Goal: Transaction & Acquisition: Subscribe to service/newsletter

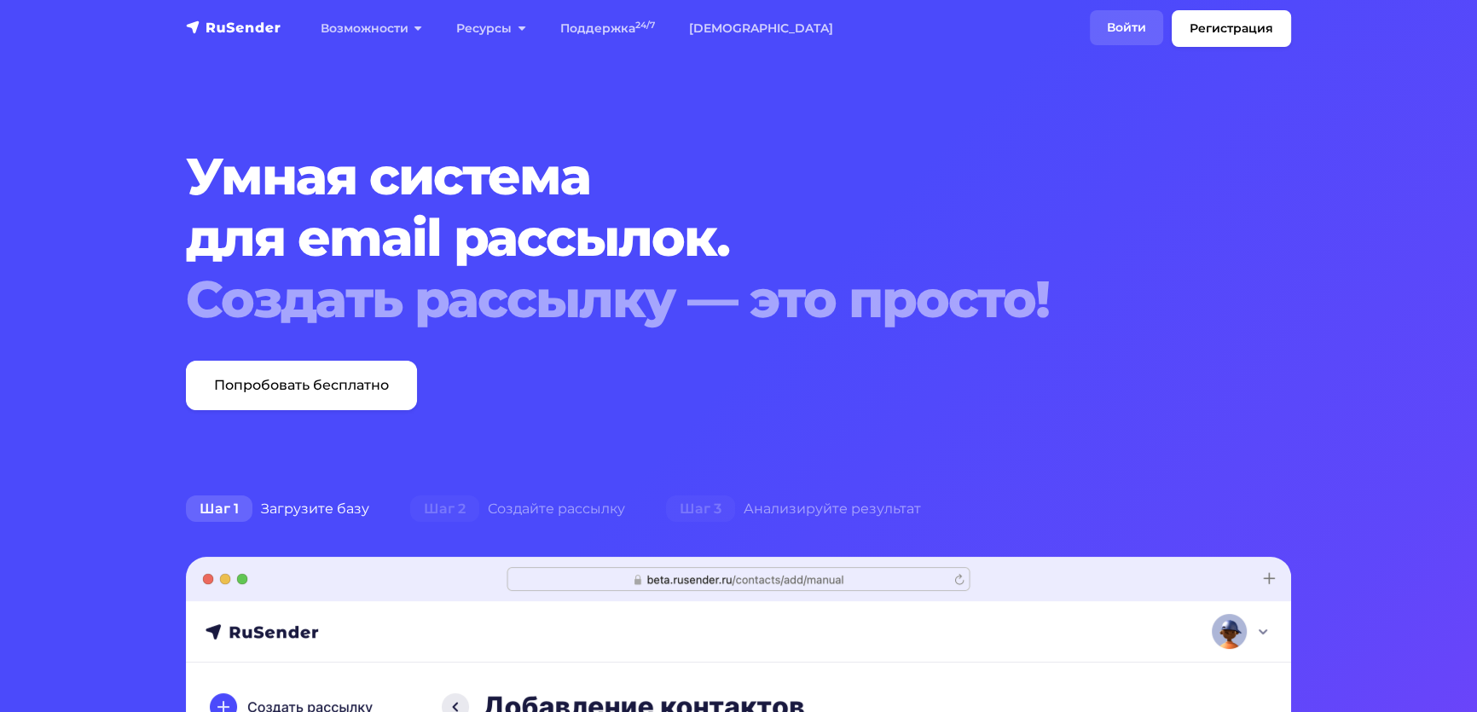
click at [1097, 34] on link "Войти" at bounding box center [1126, 27] width 73 height 35
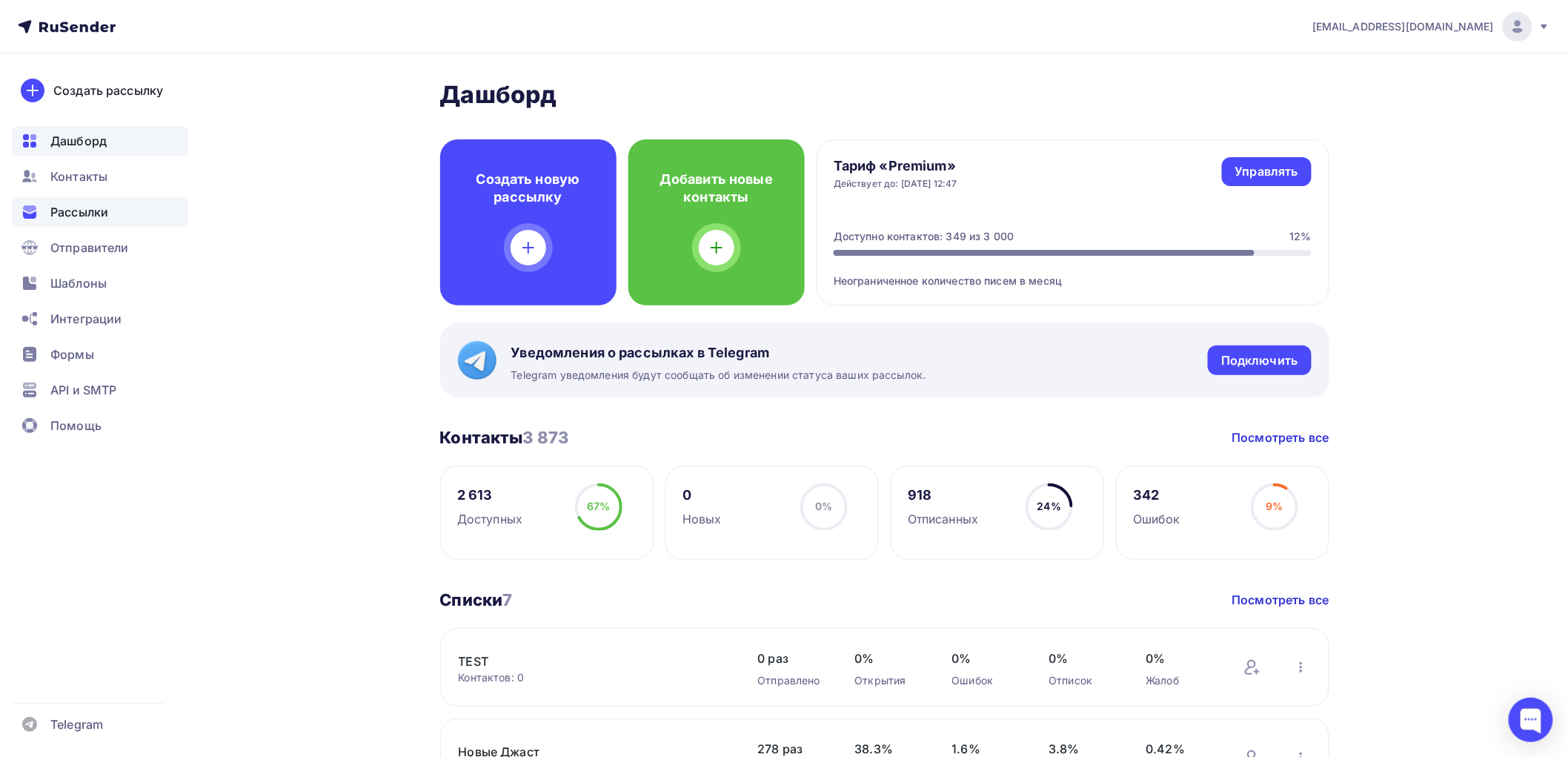
click at [95, 211] on span "Рассылки" at bounding box center [79, 212] width 58 height 17
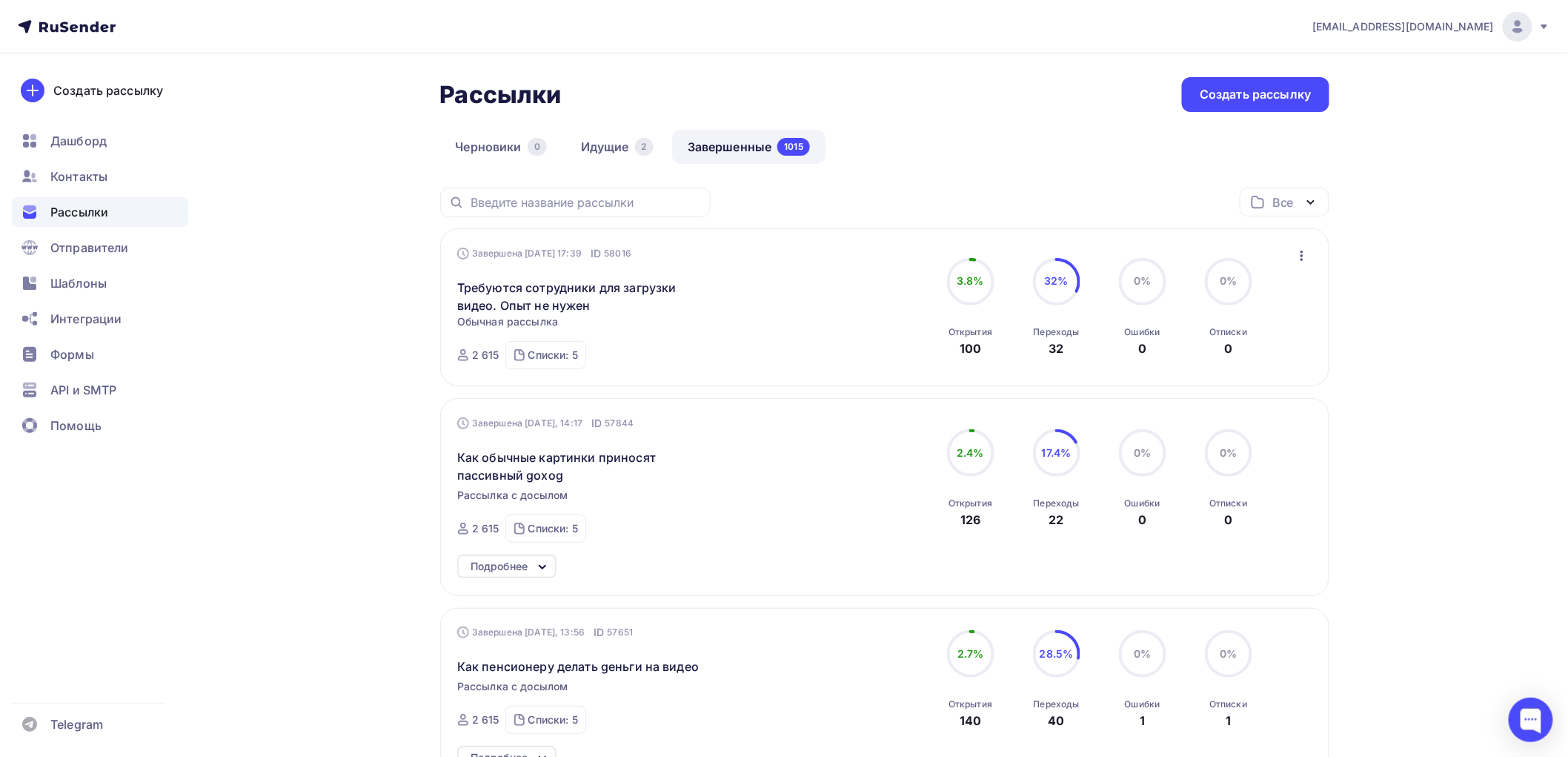
click at [747, 143] on link "Завершенные 1015" at bounding box center [748, 146] width 154 height 34
click at [76, 176] on span "Контакты" at bounding box center [79, 176] width 57 height 17
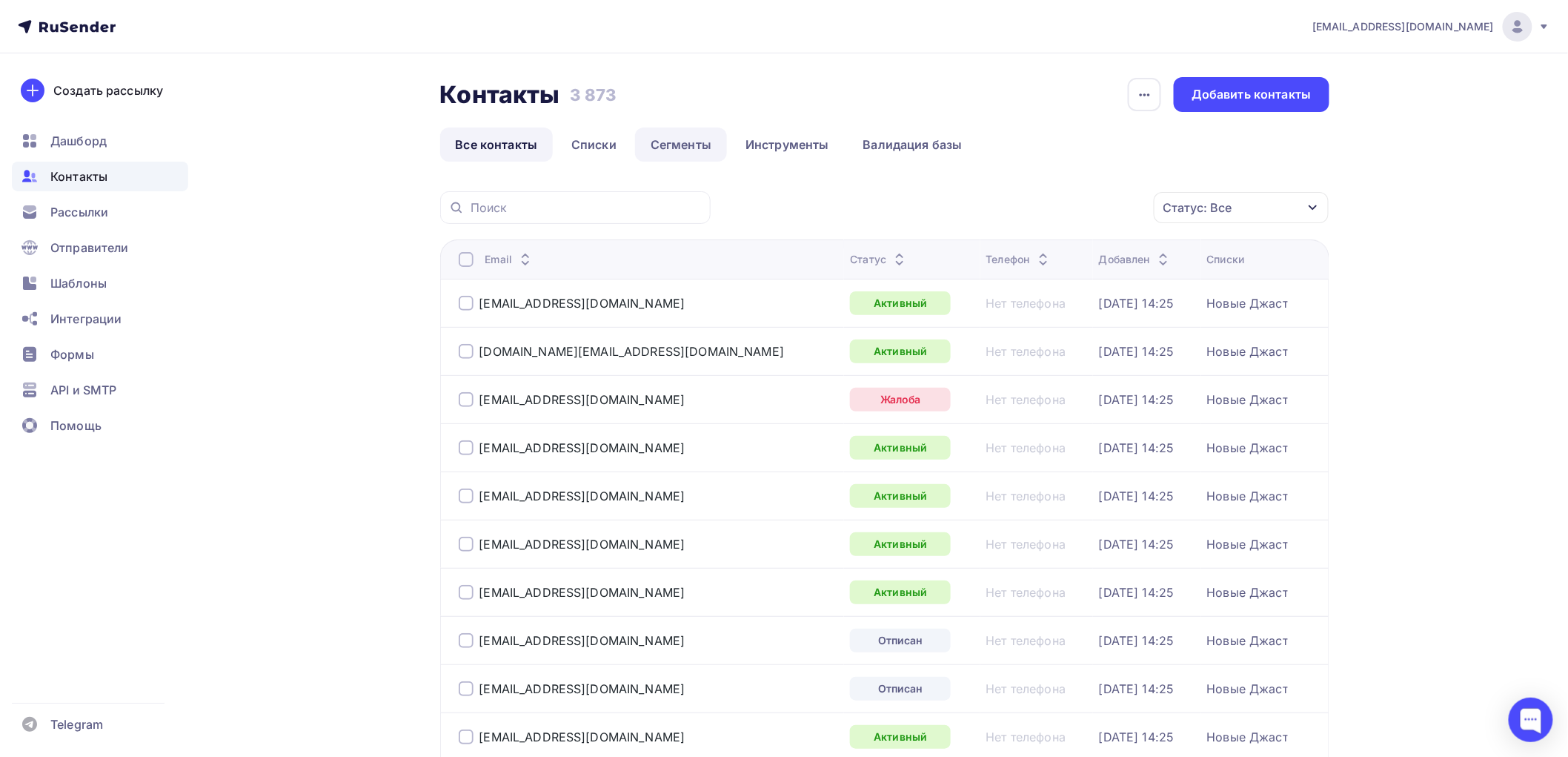
click at [691, 138] on link "Сегменты" at bounding box center [681, 144] width 92 height 34
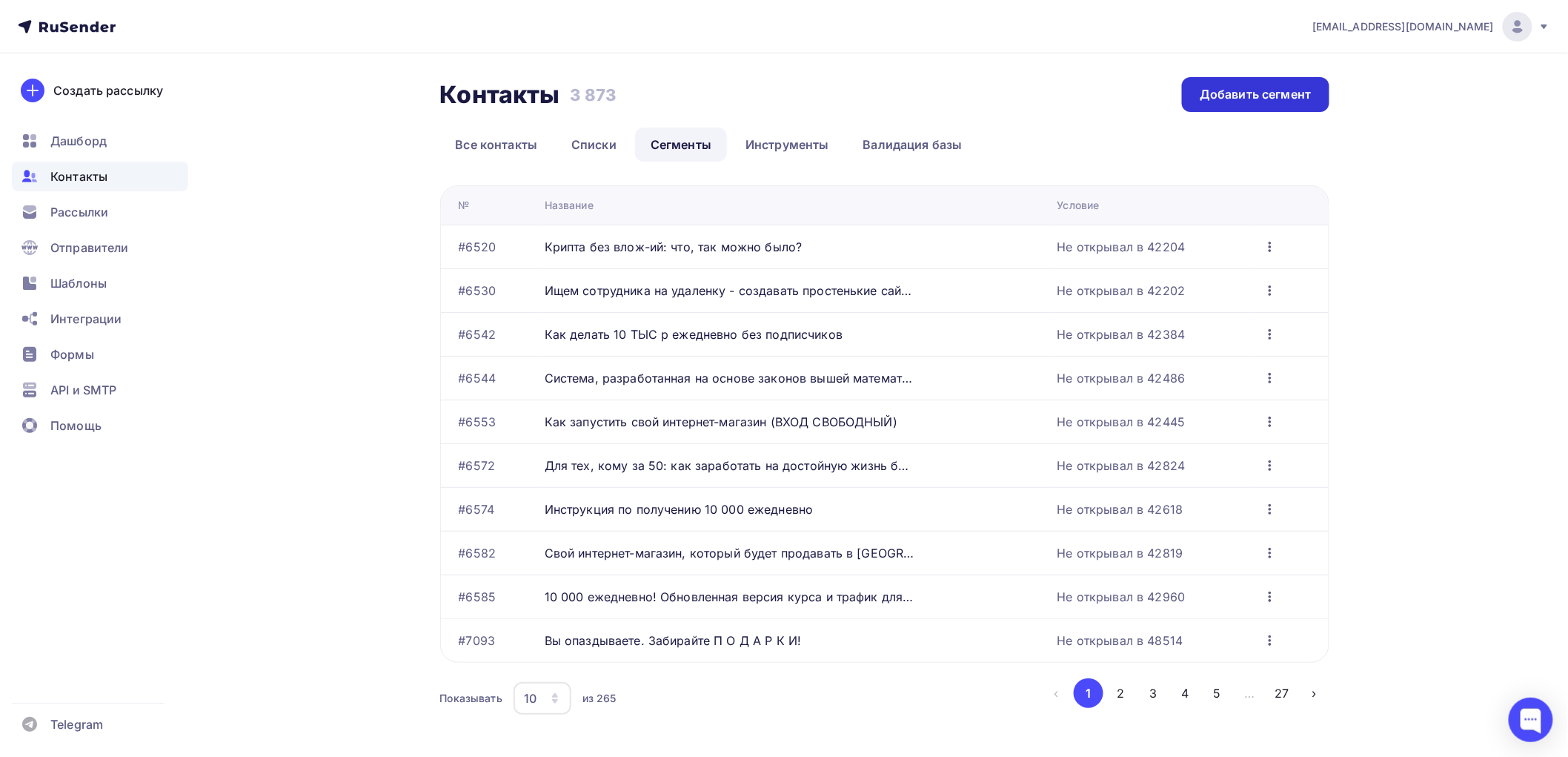
click at [1272, 90] on div "Добавить сегмент" at bounding box center [1256, 95] width 111 height 17
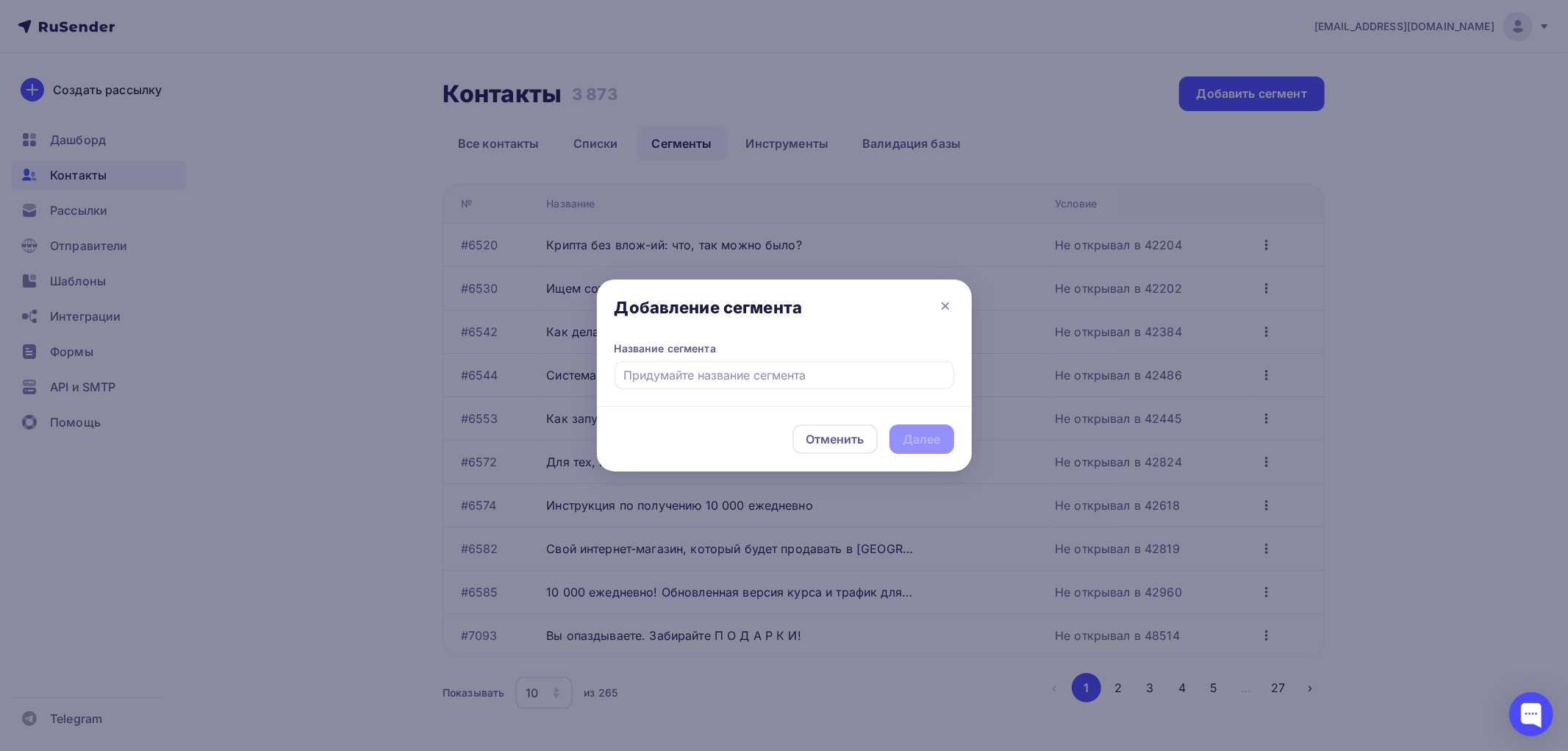
click at [701, 372] on input "text" at bounding box center [784, 375] width 340 height 28
type input "т"
type input "n"
type input "N"
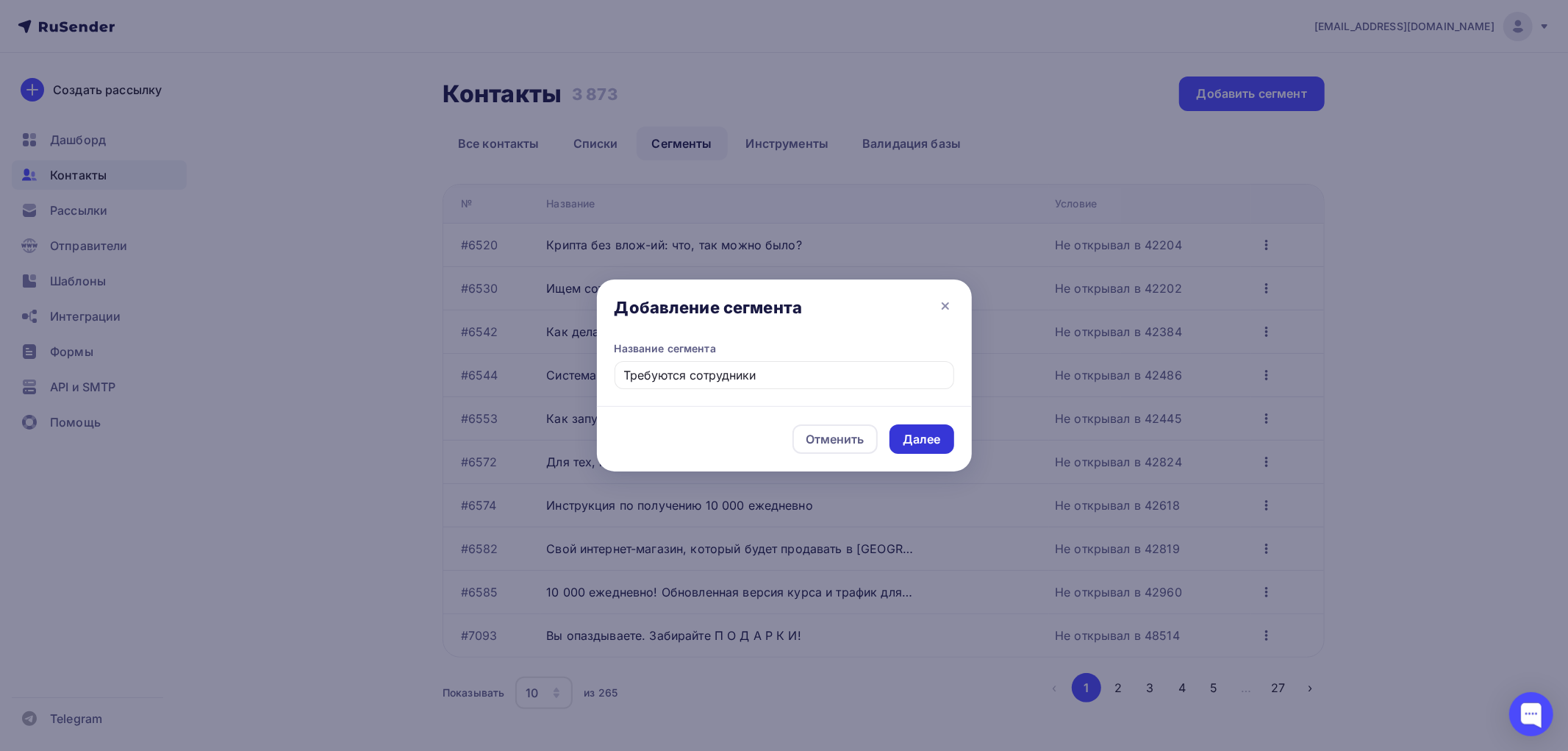
type input "Требуются сотрудники"
click at [923, 439] on div "Далее" at bounding box center [921, 440] width 38 height 17
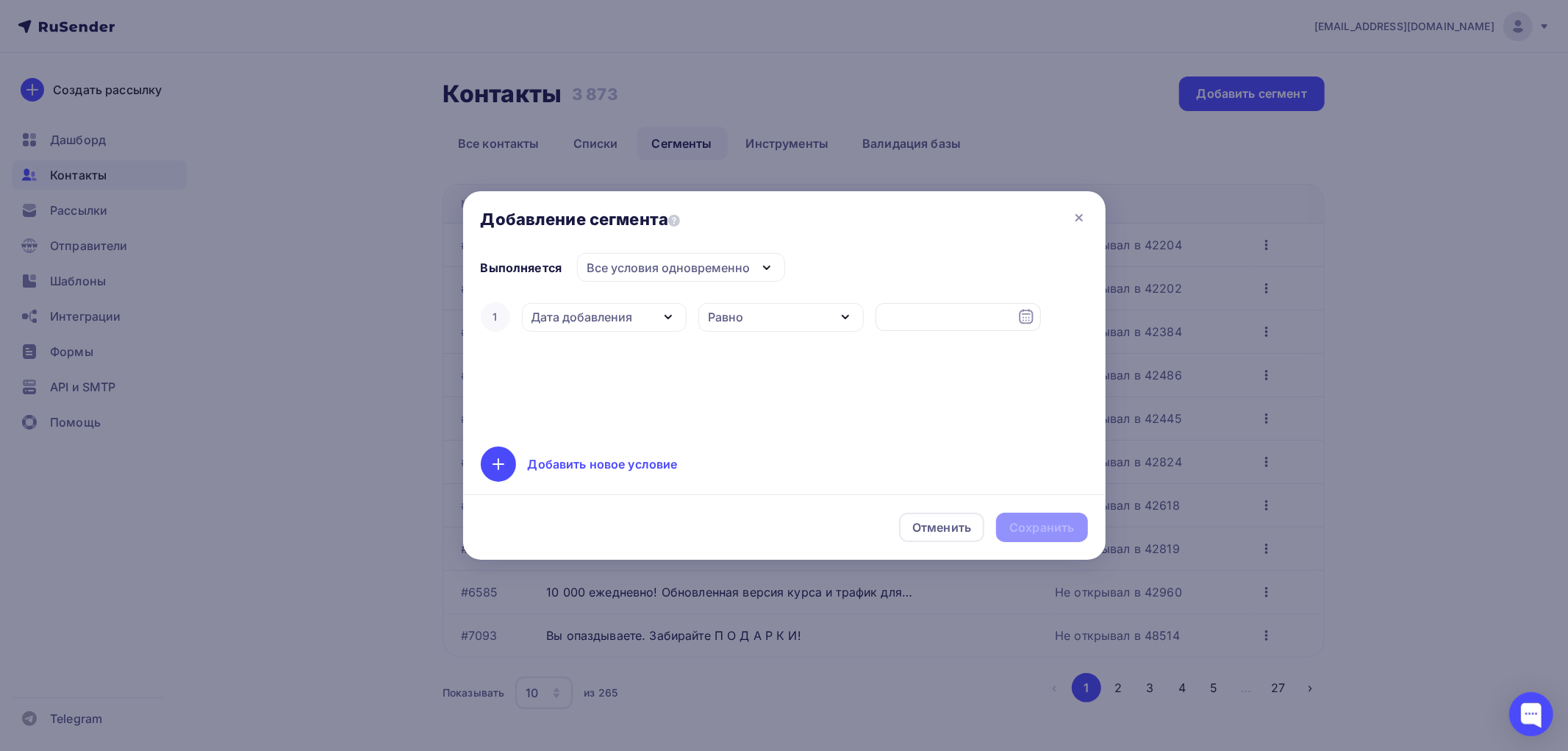
click at [592, 314] on div "Дата добавления" at bounding box center [582, 316] width 102 height 17
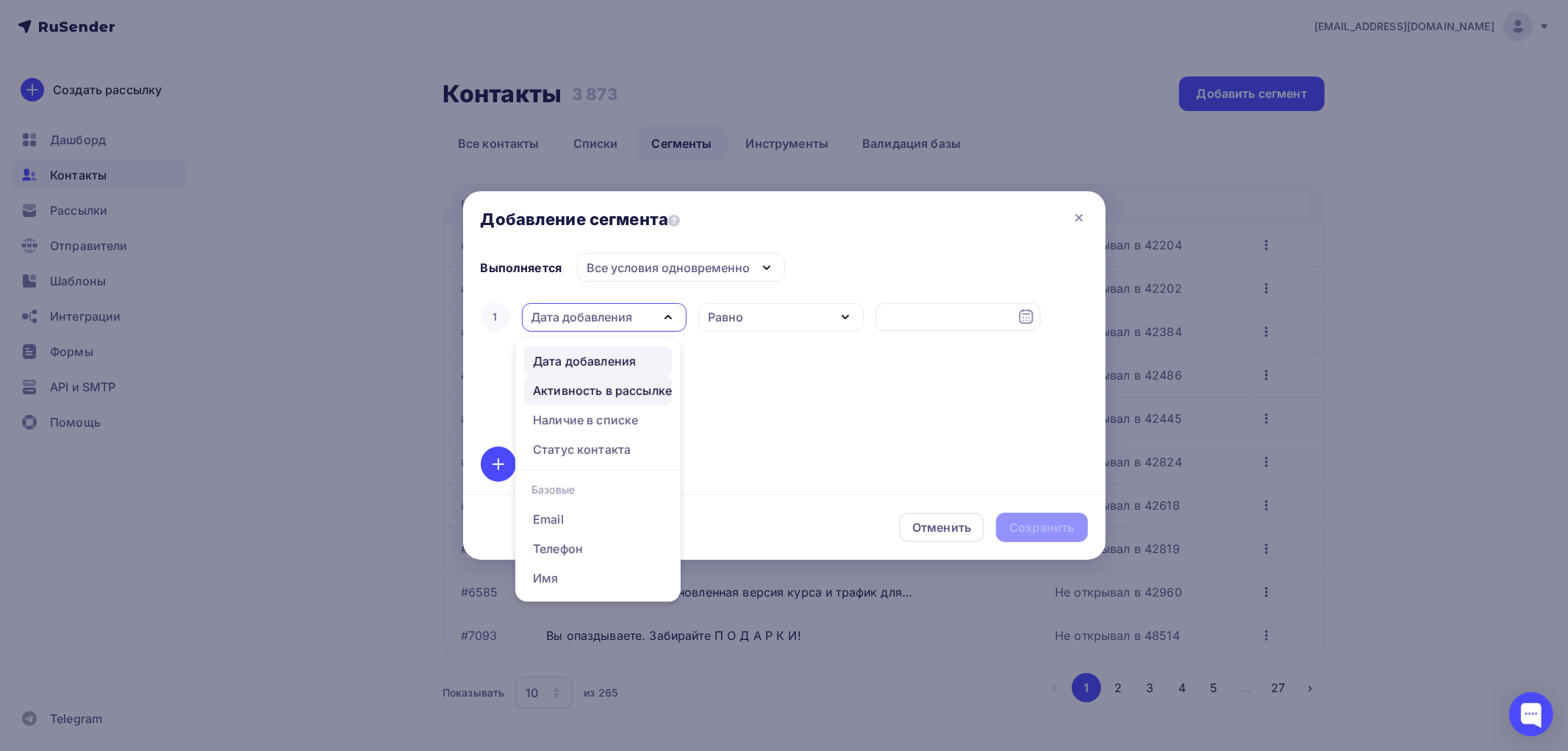
click at [613, 394] on div "Активность в рассылке" at bounding box center [602, 391] width 139 height 17
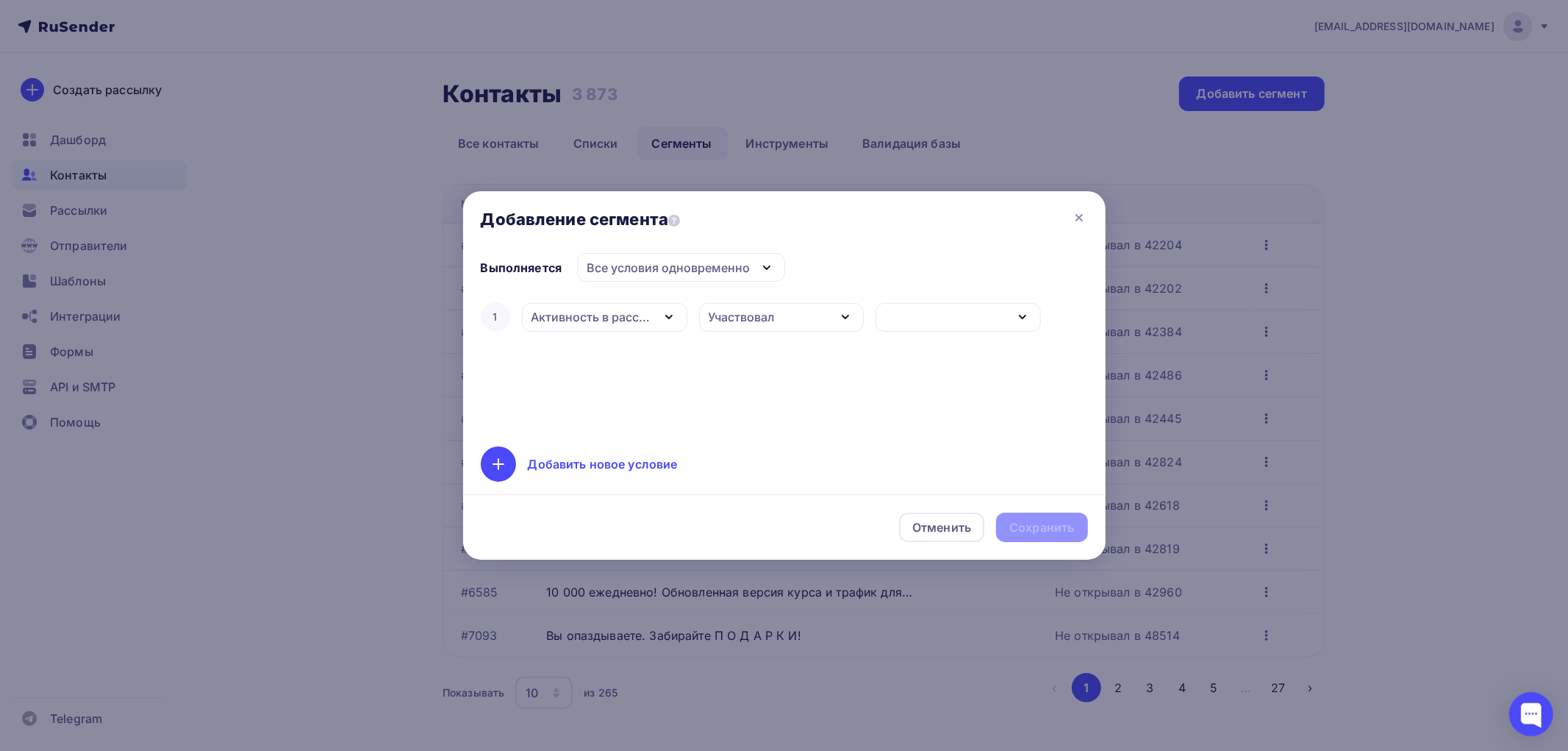
click at [735, 317] on div "Участвовал" at bounding box center [741, 316] width 66 height 17
click at [761, 452] on div "Не открывал" at bounding box center [748, 449] width 76 height 17
click at [968, 317] on div "button" at bounding box center [959, 316] width 166 height 28
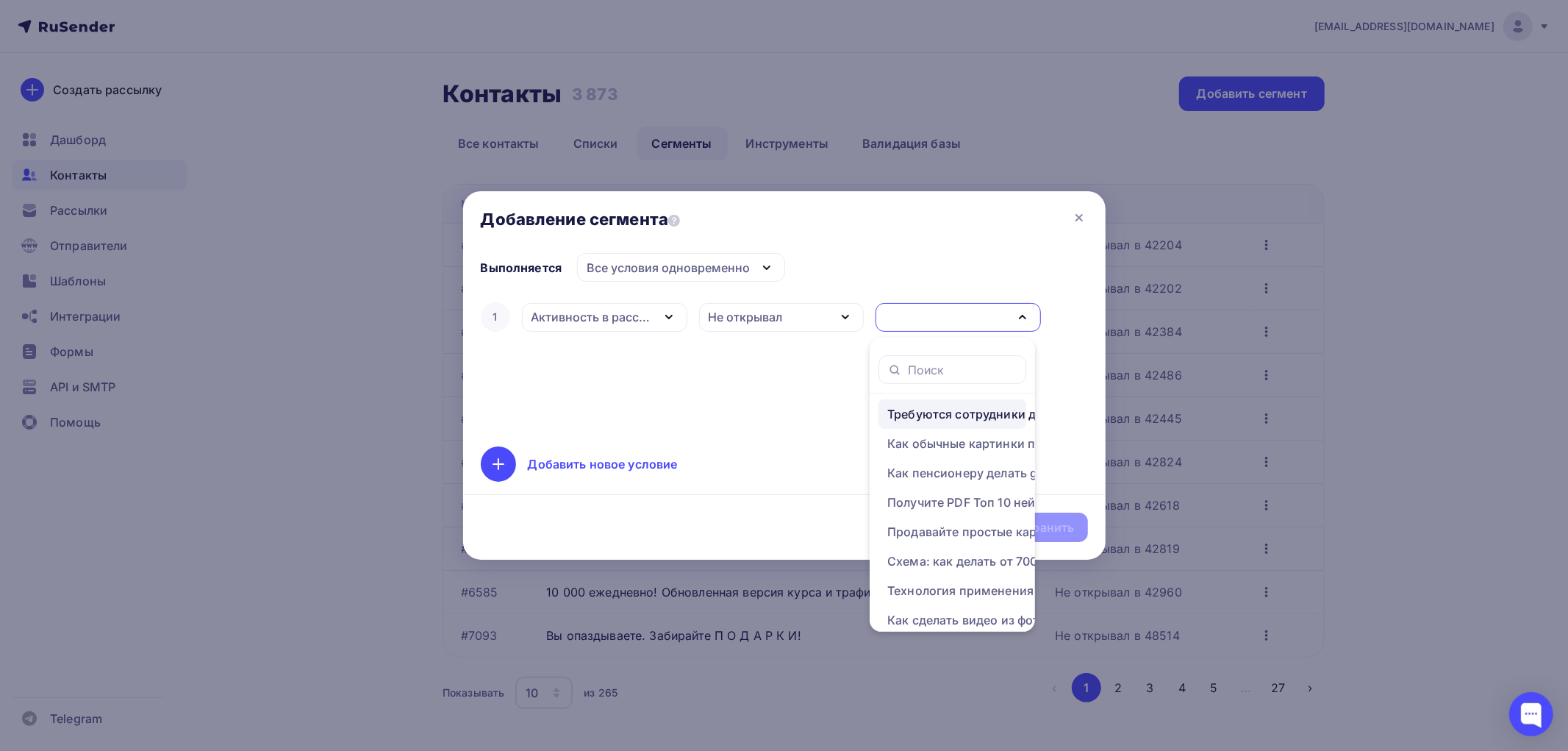
click at [946, 415] on div "Требуются сотрудники для загрузки видео. Опыт не нужен" at bounding box center [1004, 414] width 235 height 17
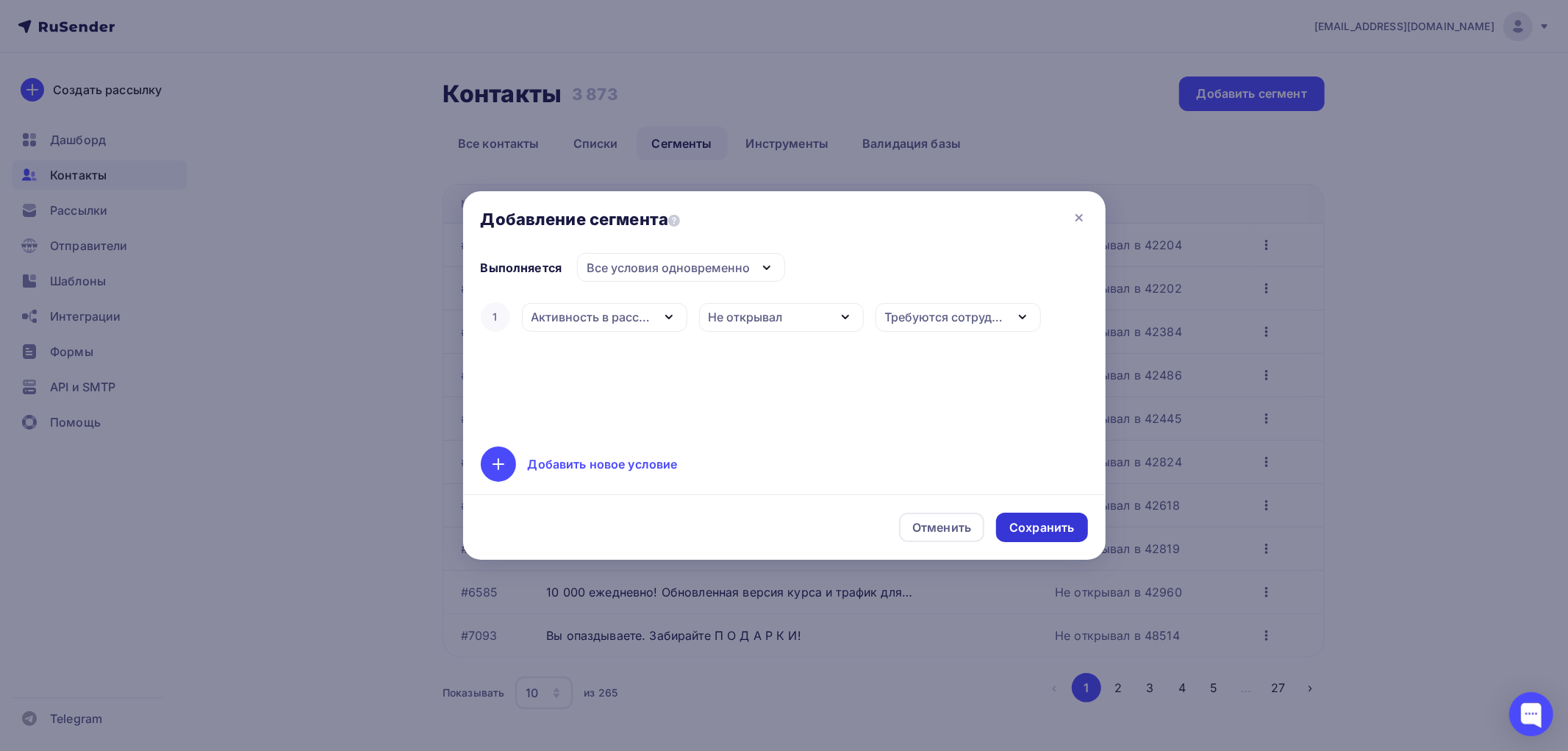
click at [1032, 523] on div "Сохранить" at bounding box center [1041, 528] width 65 height 17
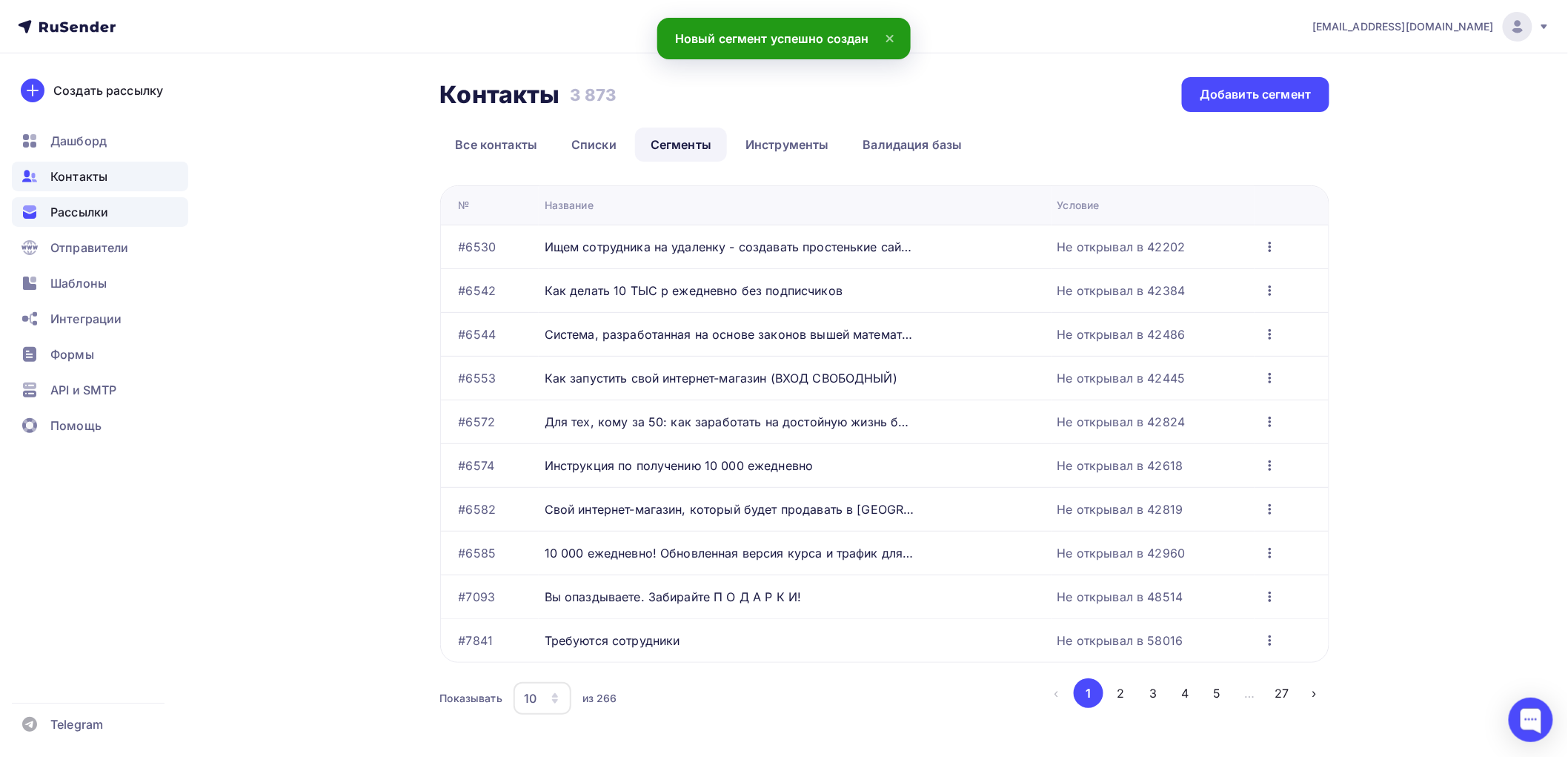
click at [85, 209] on span "Рассылки" at bounding box center [79, 212] width 58 height 17
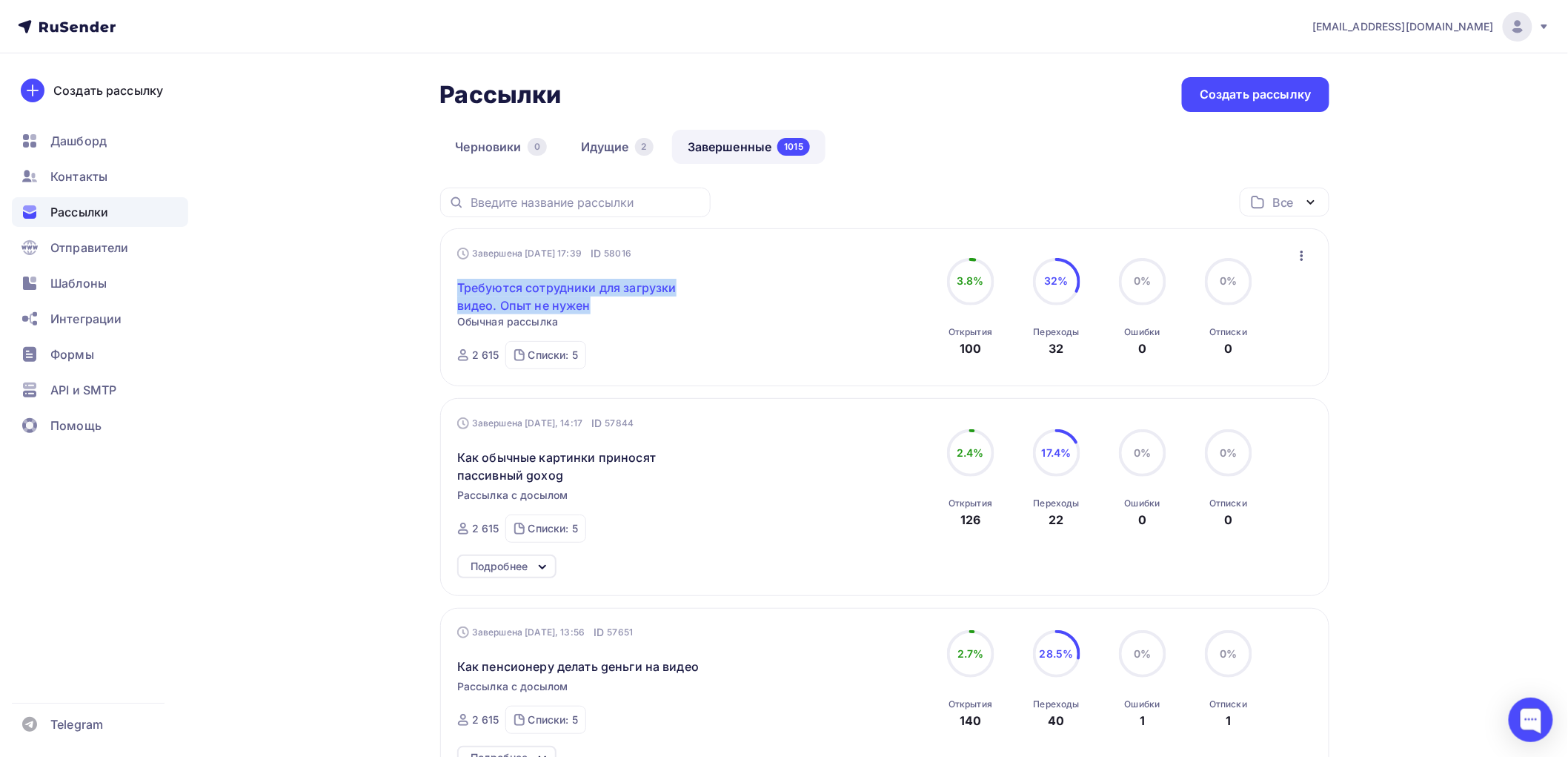
drag, startPoint x: 452, startPoint y: 282, endPoint x: 591, endPoint y: 309, distance: 141.6
click at [591, 309] on div "Завершена [DATE] 17:39 ID 58016 Требуются сотрудники для загрузки видео. Опыт н…" at bounding box center [884, 308] width 889 height 158
copy link "Требуются сотрудники для загрузки видео. Опыт не нужен"
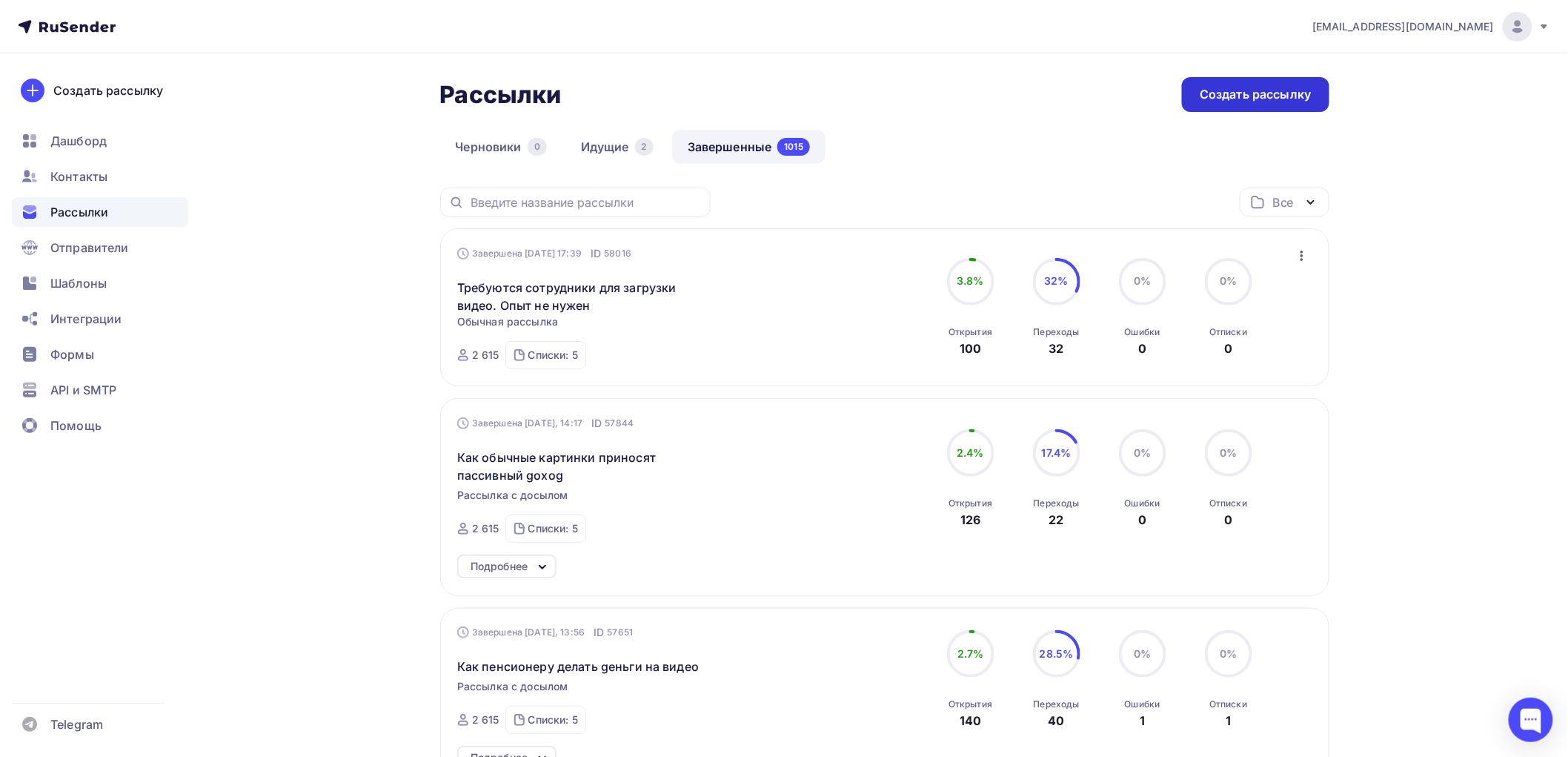
click at [1261, 97] on div "Создать рассылку" at bounding box center [1256, 95] width 111 height 17
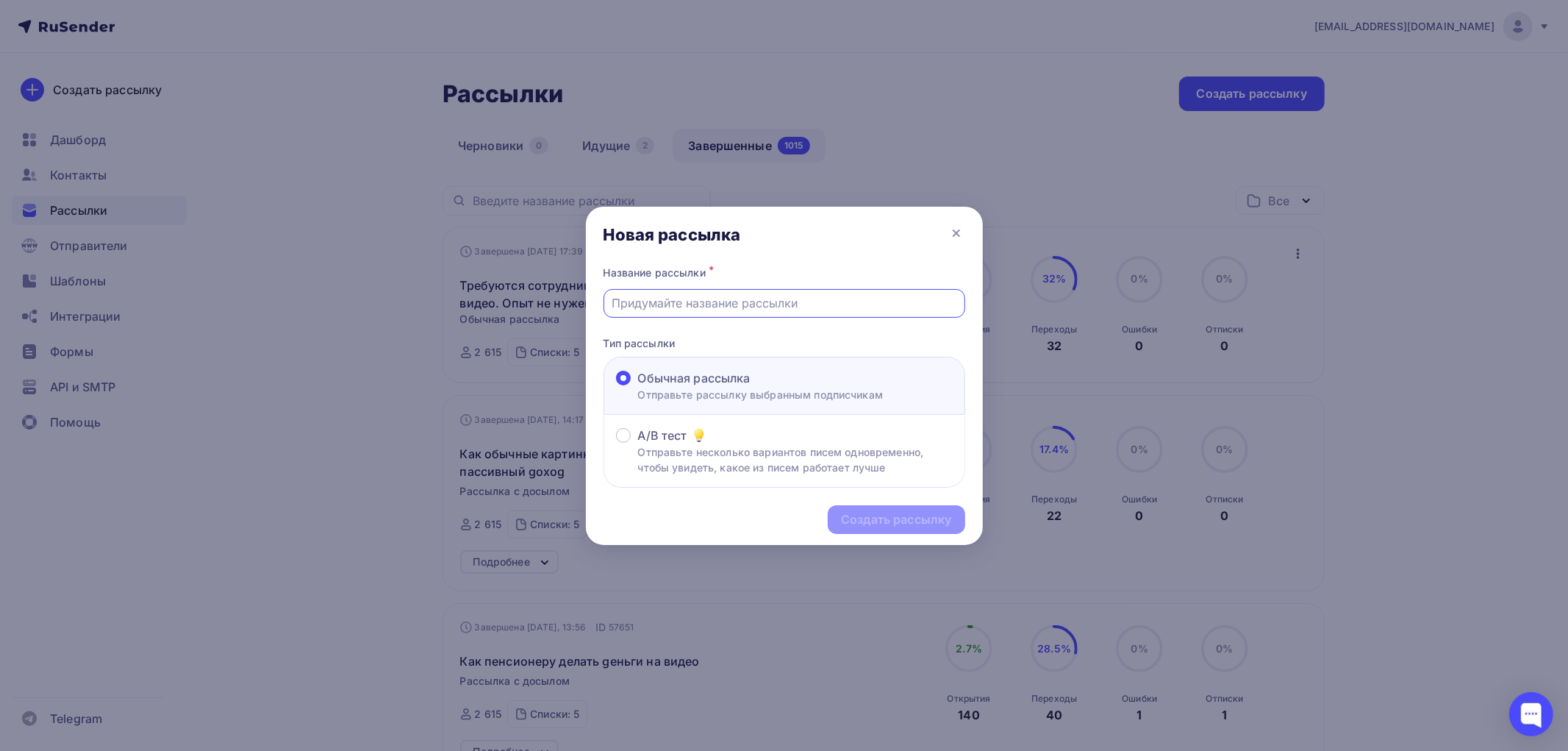
paste input "Требуются сотрудники для загрузки видео. Опыт не нужен"
type input "Требуются сотрудники для загрузки видео. Опыт не нужен"
click at [884, 516] on div "Создать рассылку" at bounding box center [896, 520] width 110 height 17
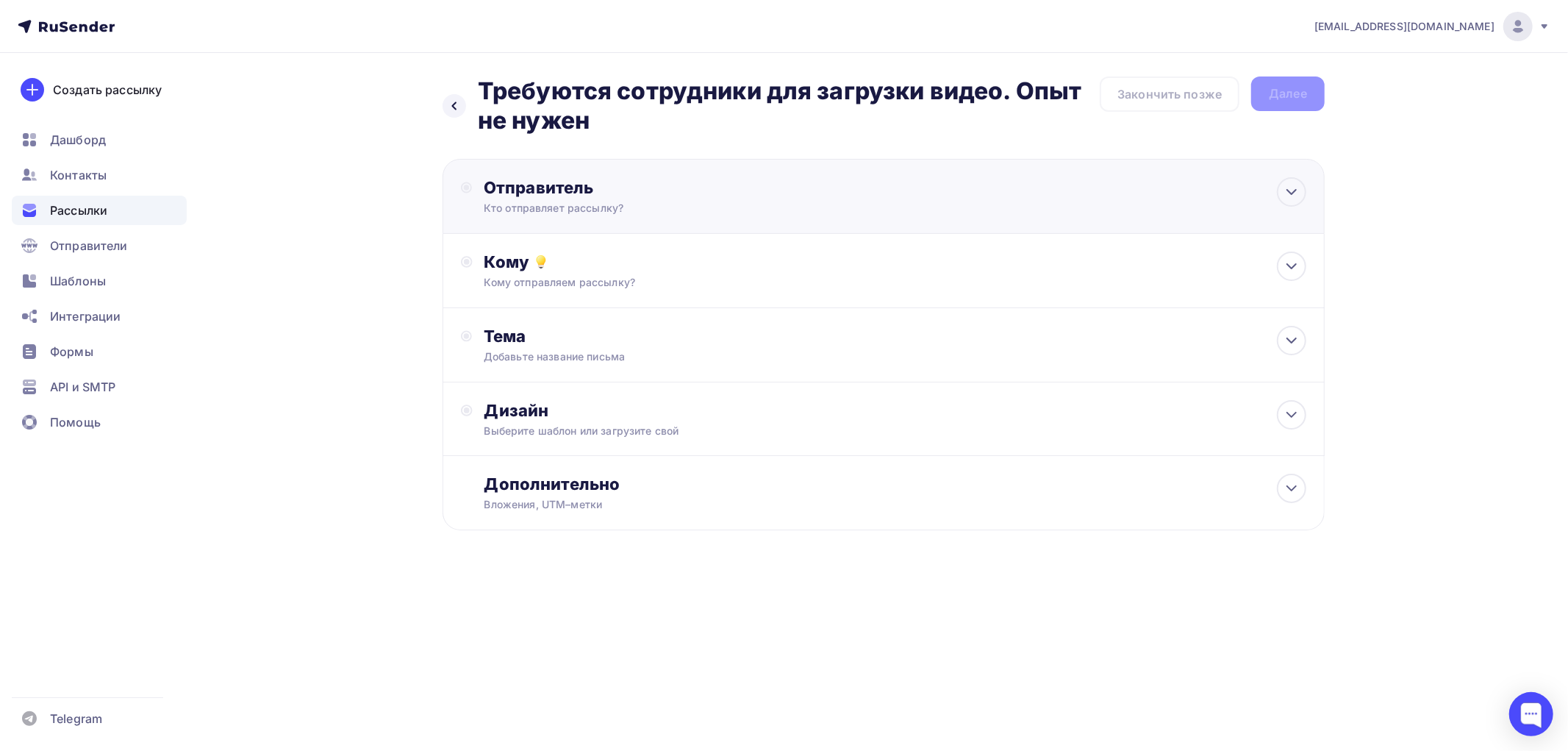
click at [541, 197] on div "Отправитель" at bounding box center [642, 187] width 318 height 21
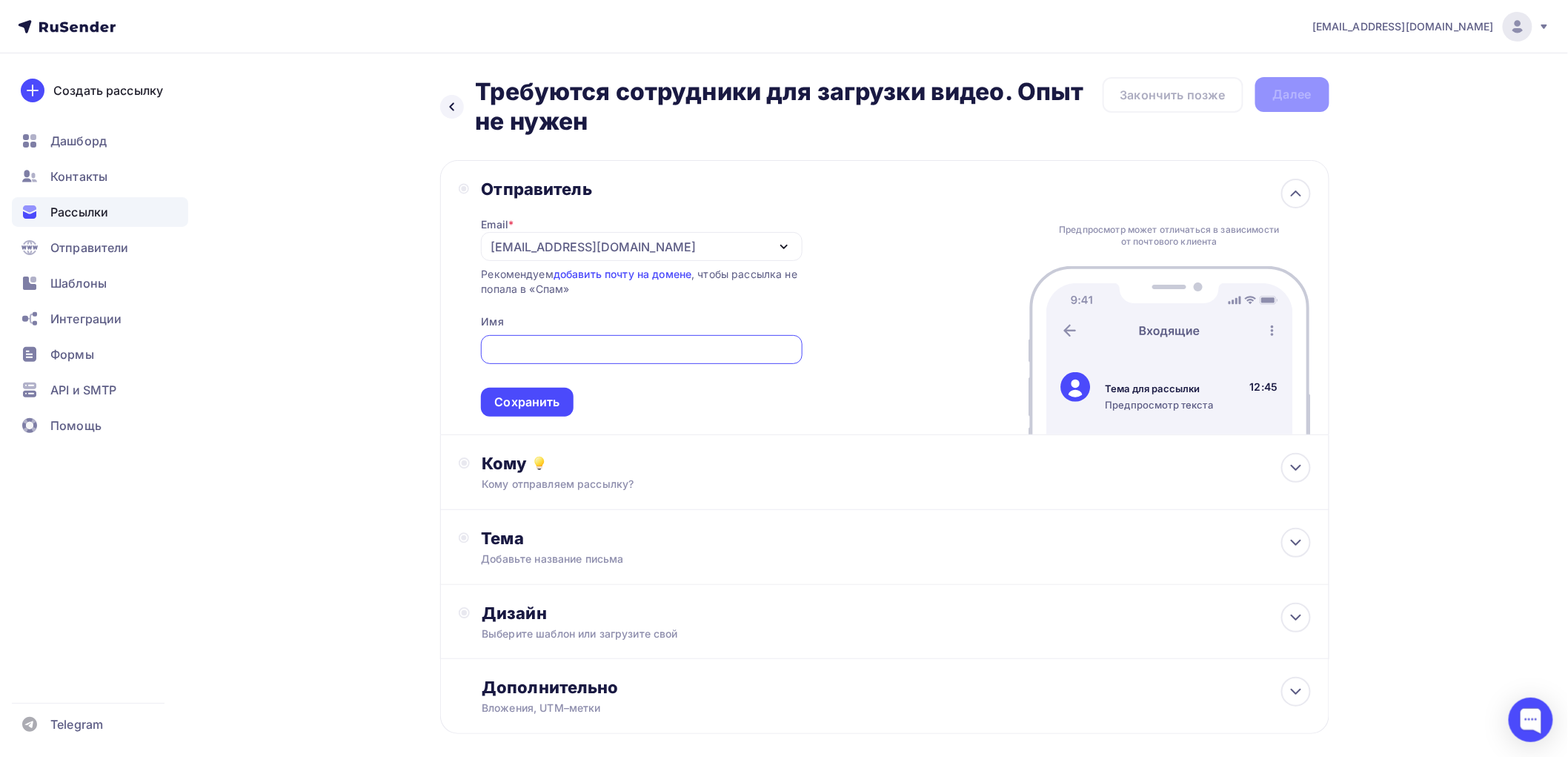
click at [535, 243] on div "[EMAIL_ADDRESS][DOMAIN_NAME]" at bounding box center [593, 247] width 205 height 17
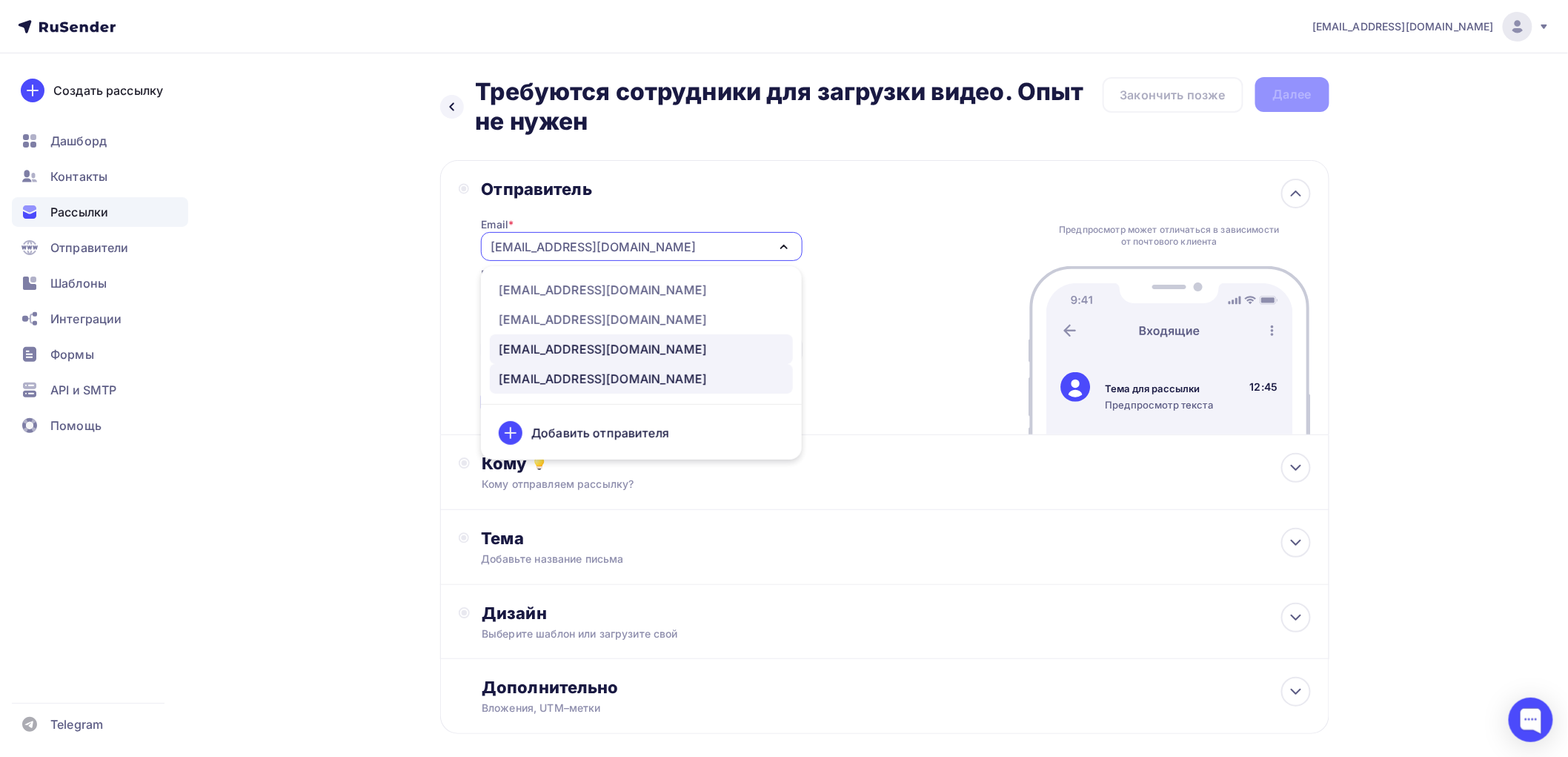
click at [527, 344] on div "[EMAIL_ADDRESS][DOMAIN_NAME]" at bounding box center [603, 349] width 209 height 17
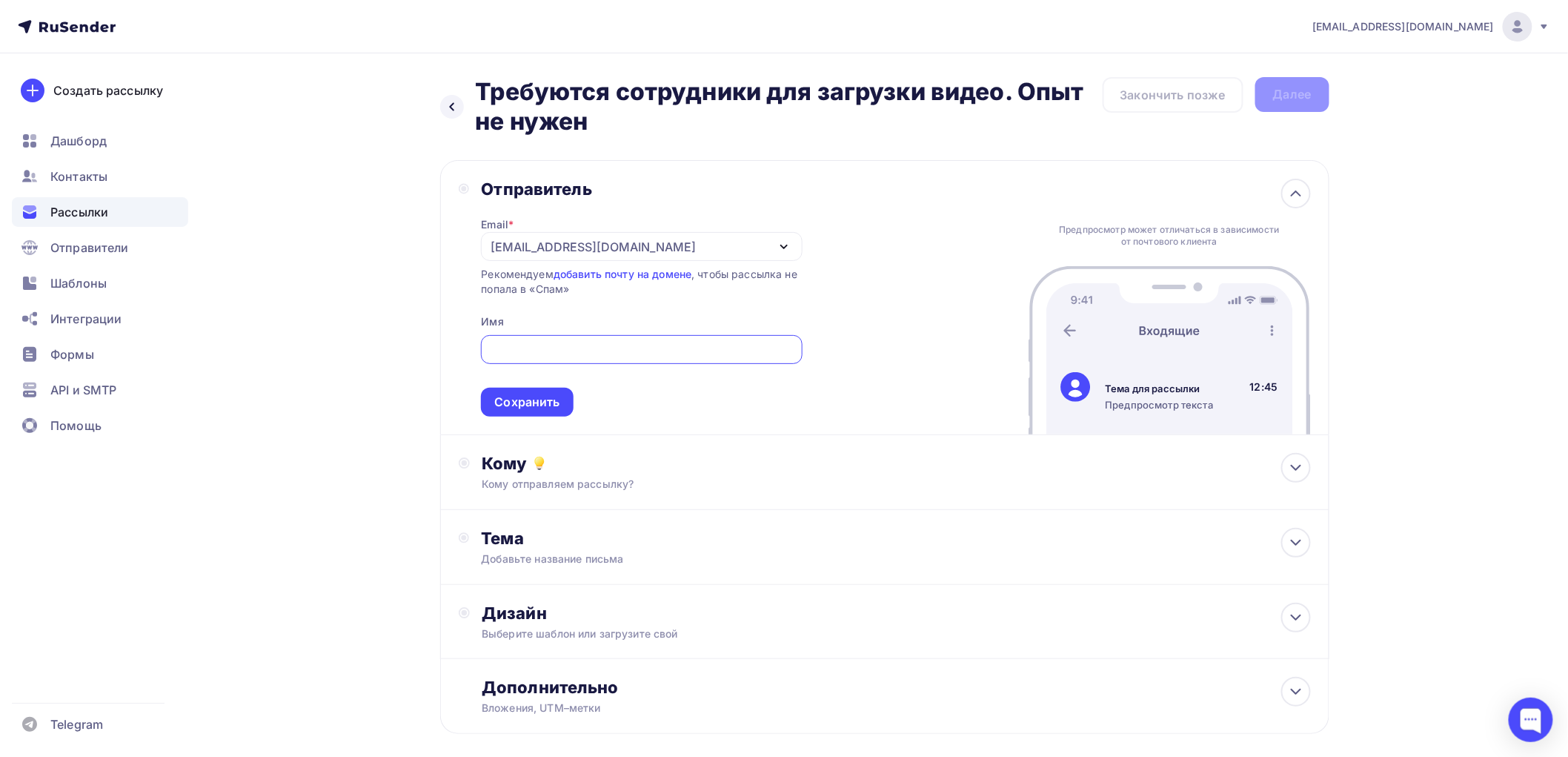
click at [529, 345] on input "text" at bounding box center [642, 349] width 304 height 17
type input "[PERSON_NAME]"
click at [515, 406] on div "Сохранить" at bounding box center [527, 402] width 65 height 17
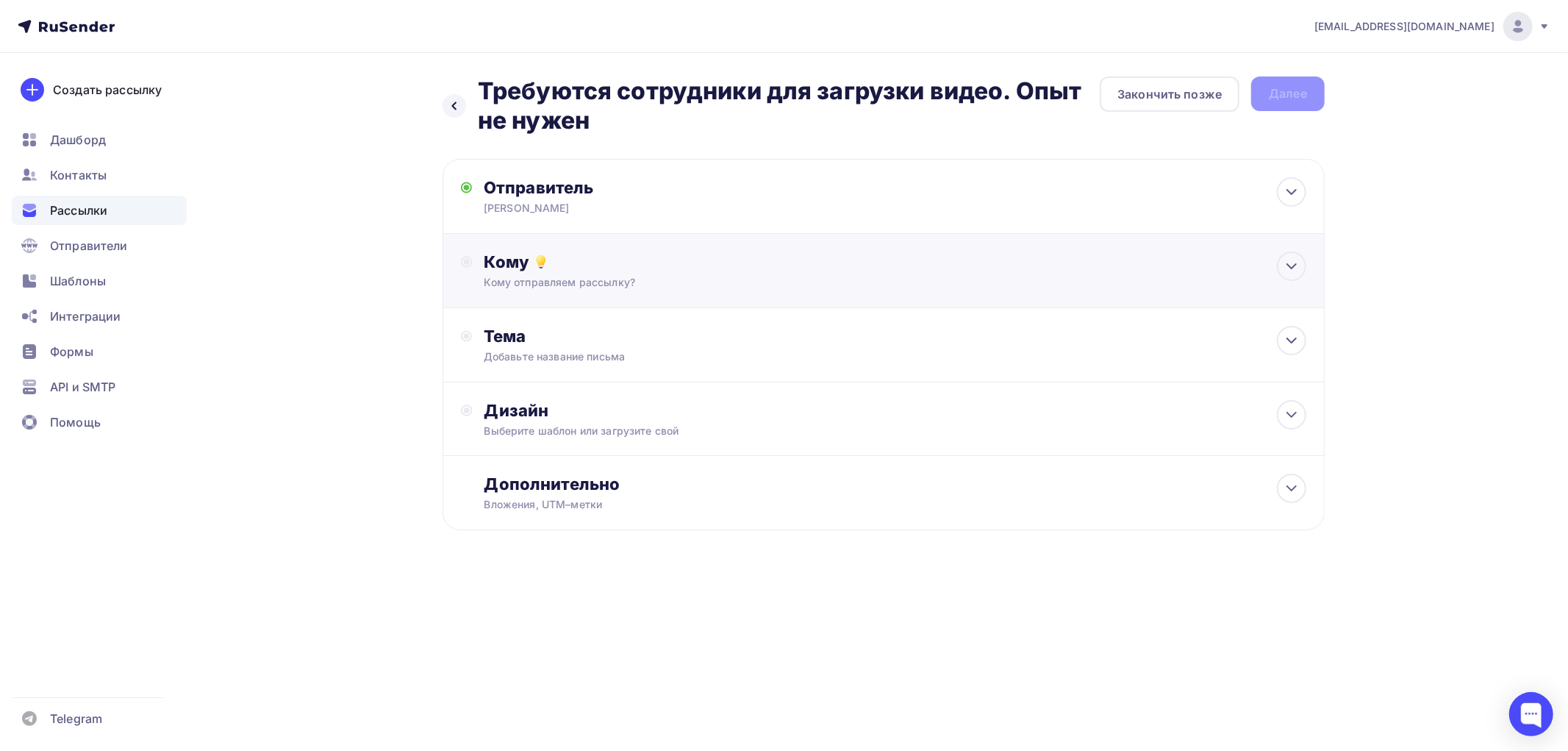
click at [526, 281] on div "Кому отправляем рассылку?" at bounding box center [854, 282] width 740 height 15
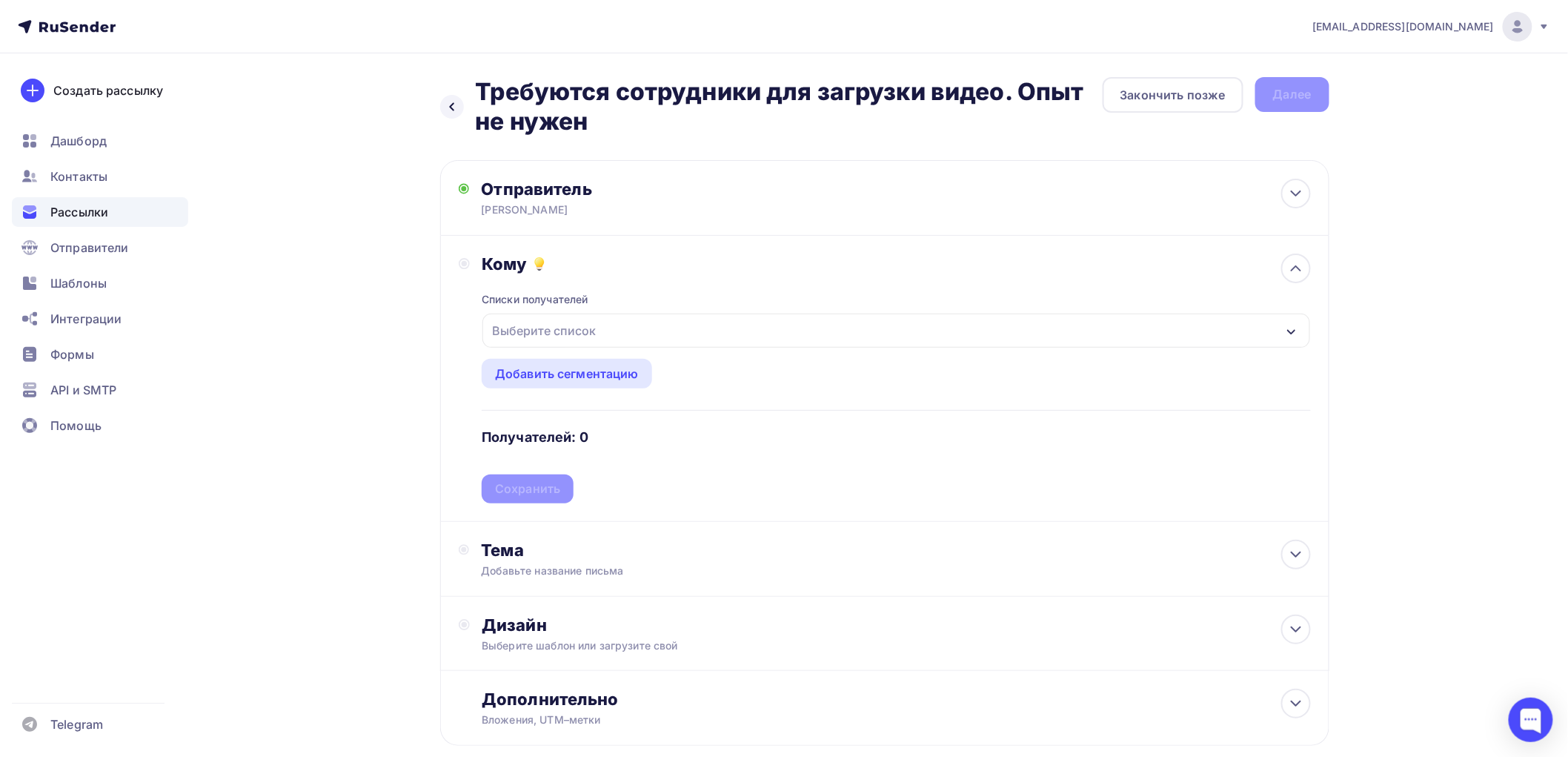
click at [515, 327] on div "Выберите список" at bounding box center [543, 330] width 116 height 27
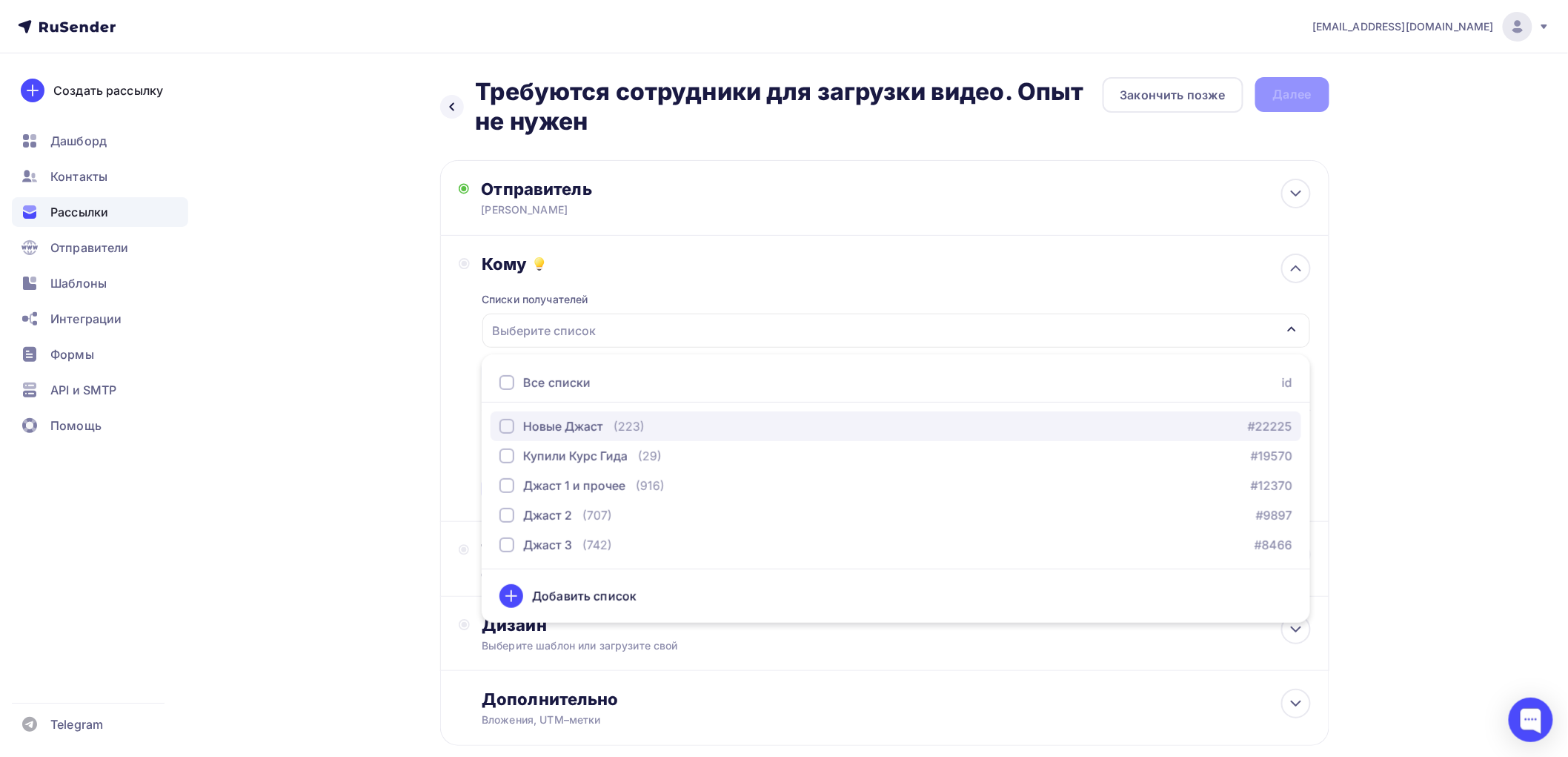
click at [509, 428] on div "button" at bounding box center [507, 426] width 15 height 15
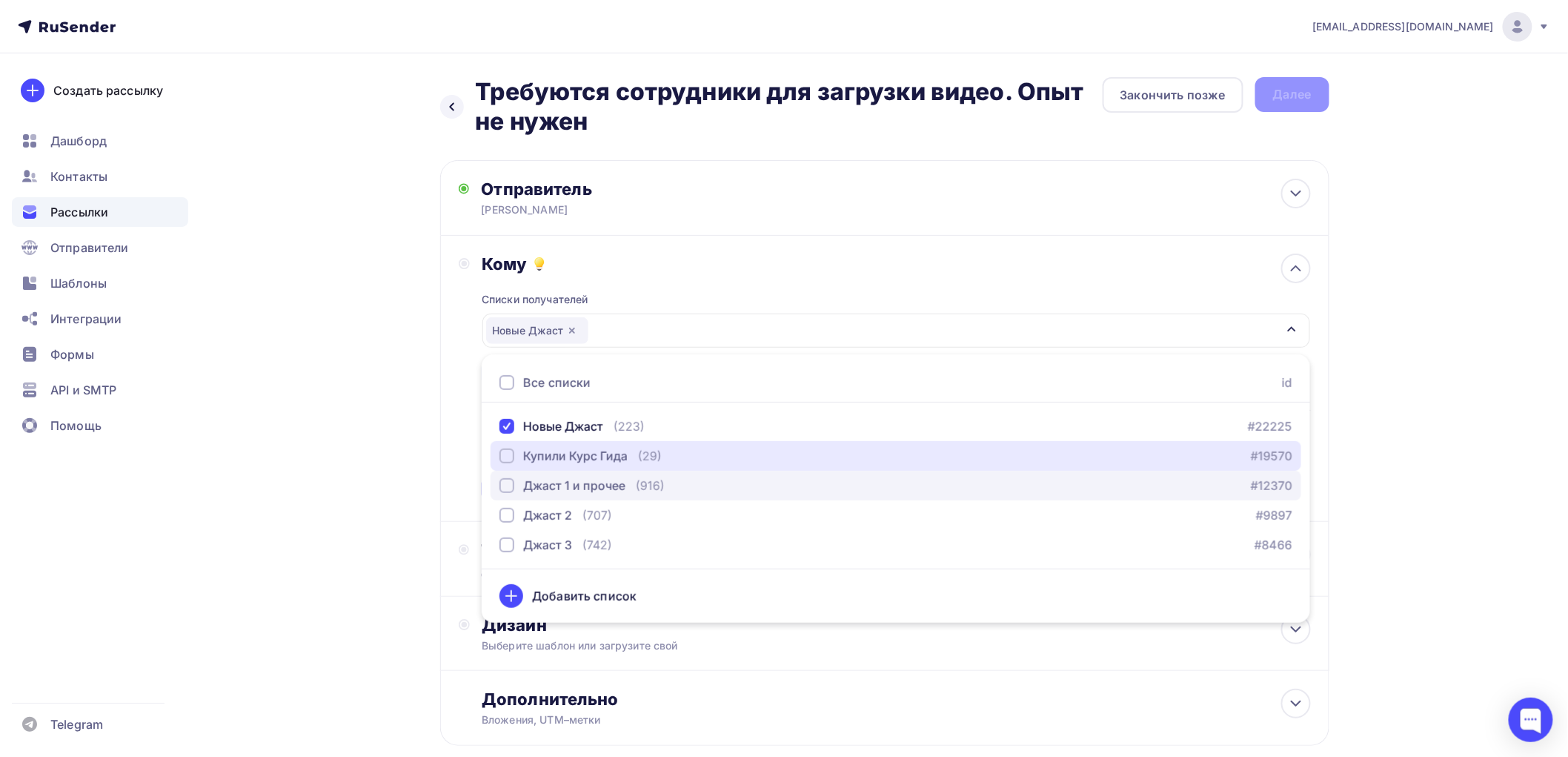
drag, startPoint x: 508, startPoint y: 452, endPoint x: 505, endPoint y: 470, distance: 18.2
click at [507, 455] on div "button" at bounding box center [507, 455] width 15 height 15
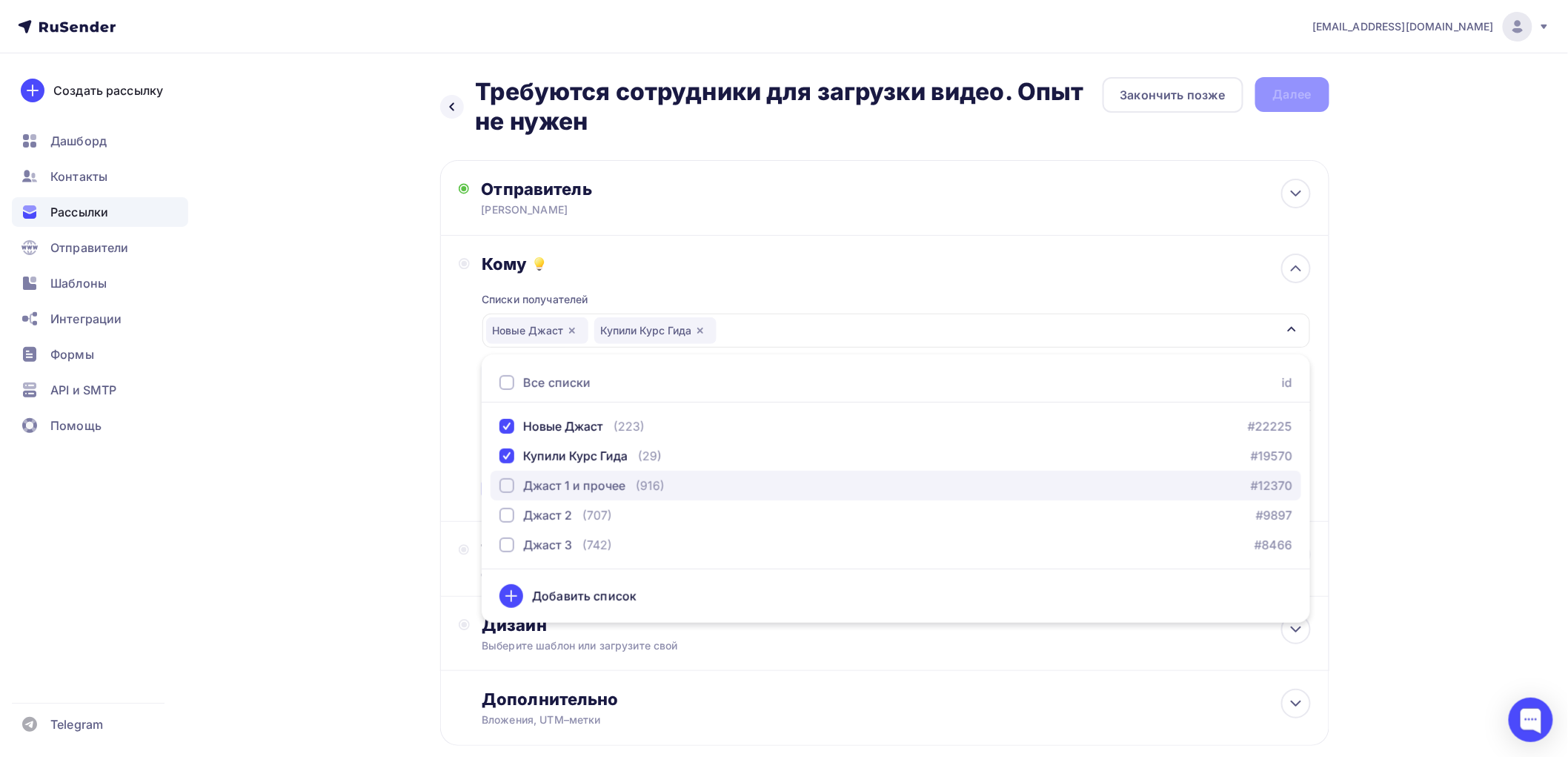
click at [507, 483] on div "button" at bounding box center [507, 485] width 15 height 15
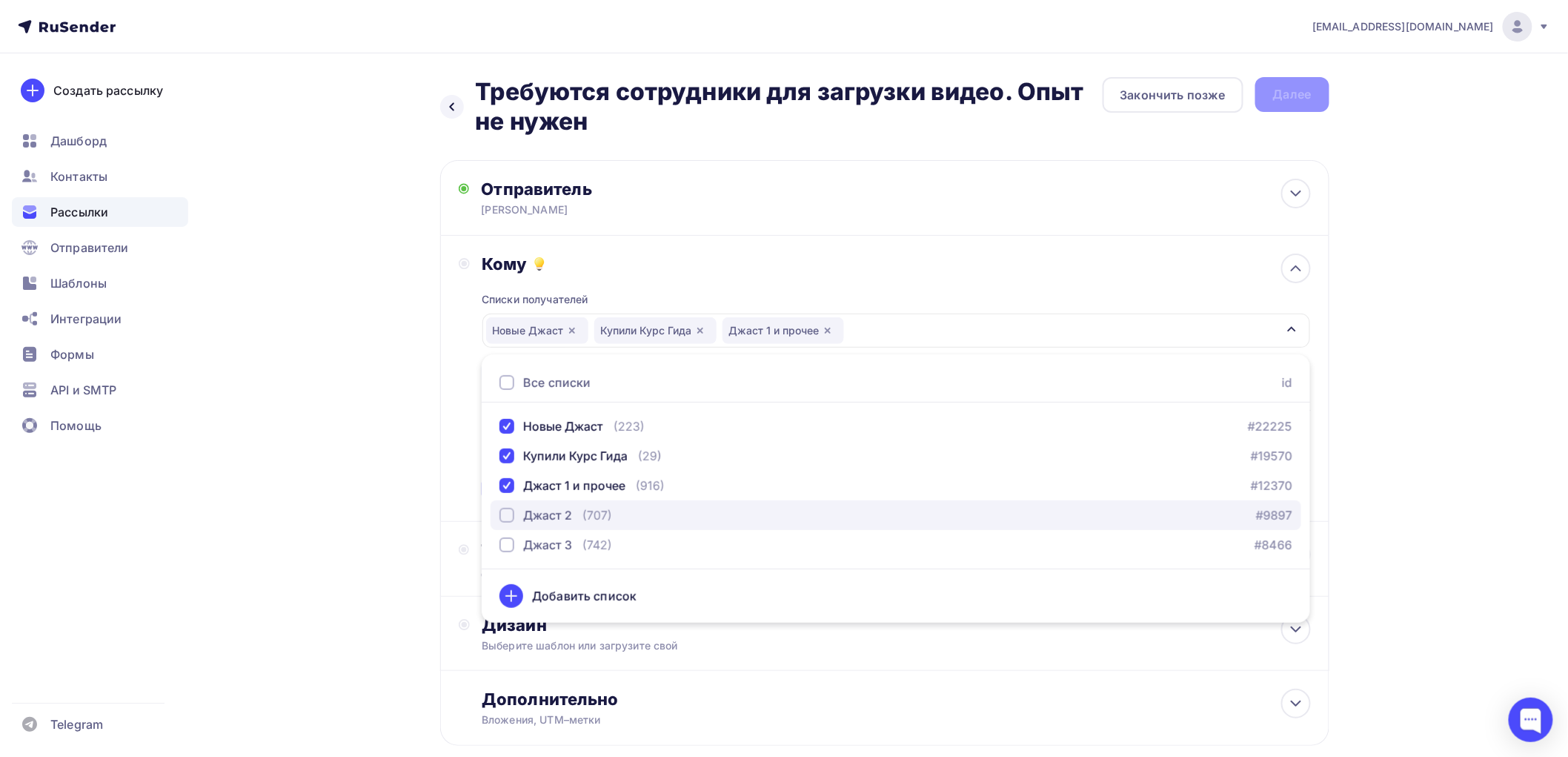
click at [506, 511] on div "button" at bounding box center [507, 515] width 15 height 15
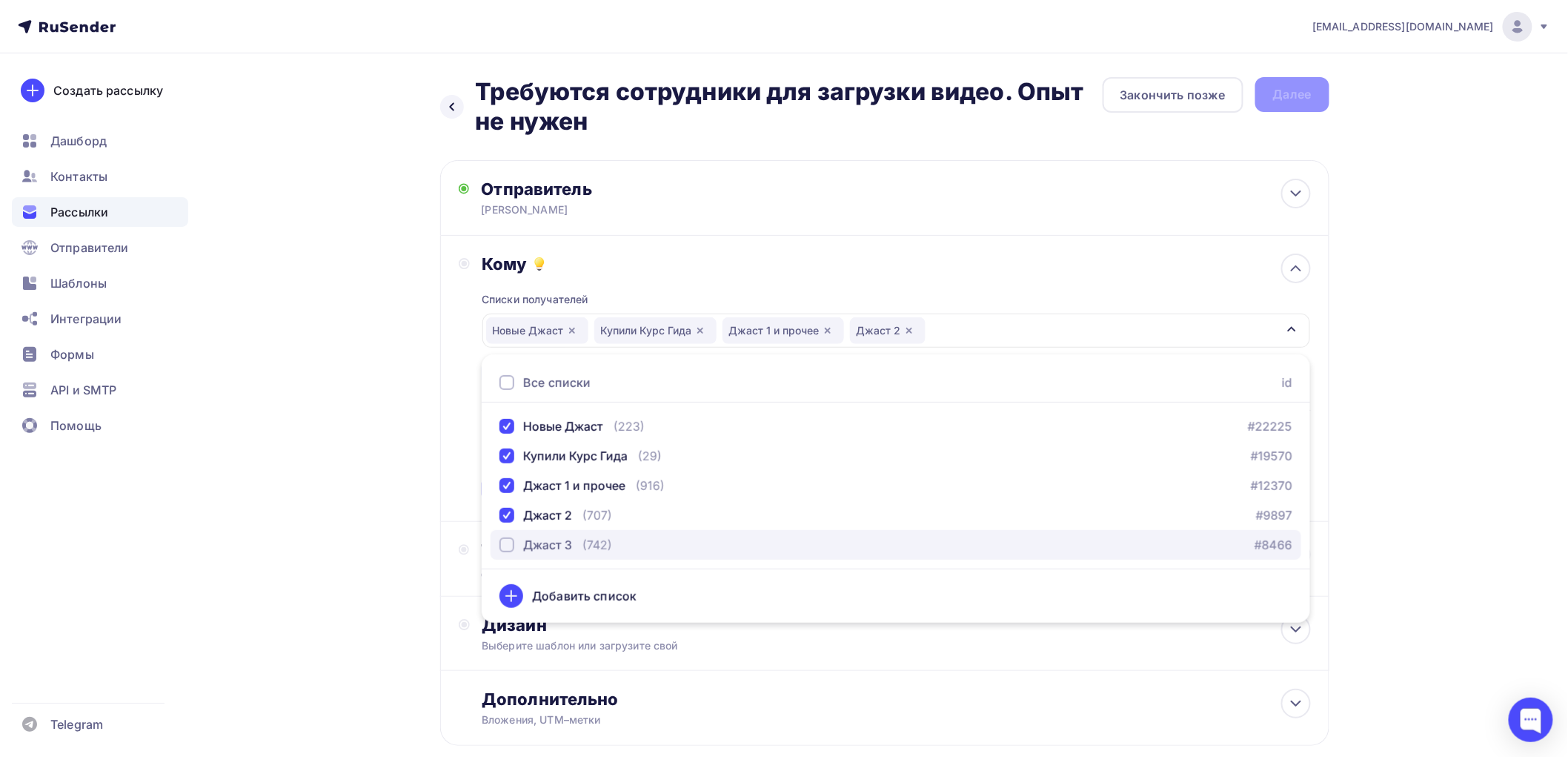
click at [508, 543] on div "button" at bounding box center [507, 544] width 15 height 15
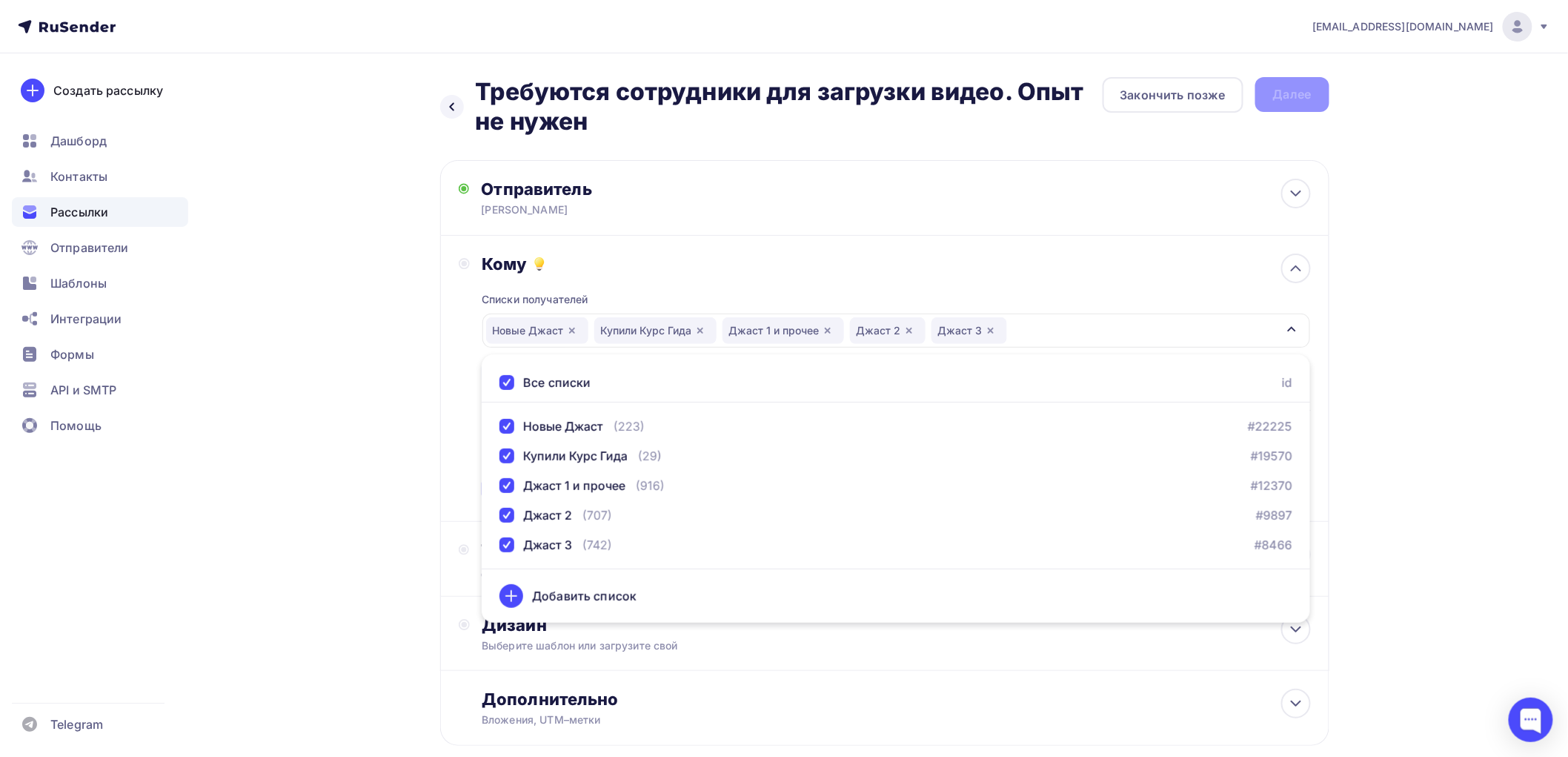
click at [371, 431] on div "Назад Требуются сотрудники для загрузки видео. Опыт не нужен Требуются сотрудни…" at bounding box center [785, 447] width 1215 height 787
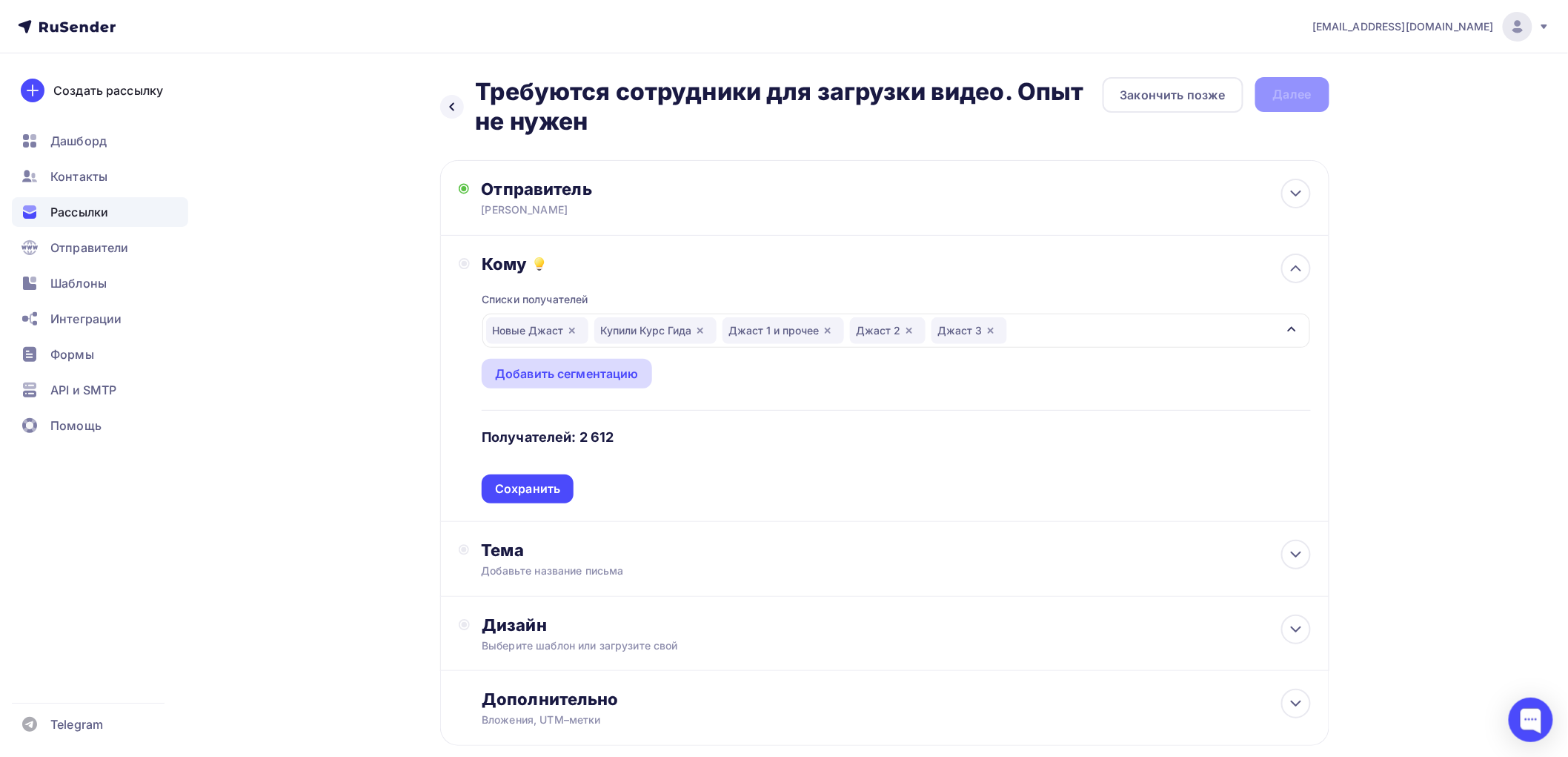
click at [589, 375] on div "Добавить сегментацию" at bounding box center [567, 374] width 143 height 17
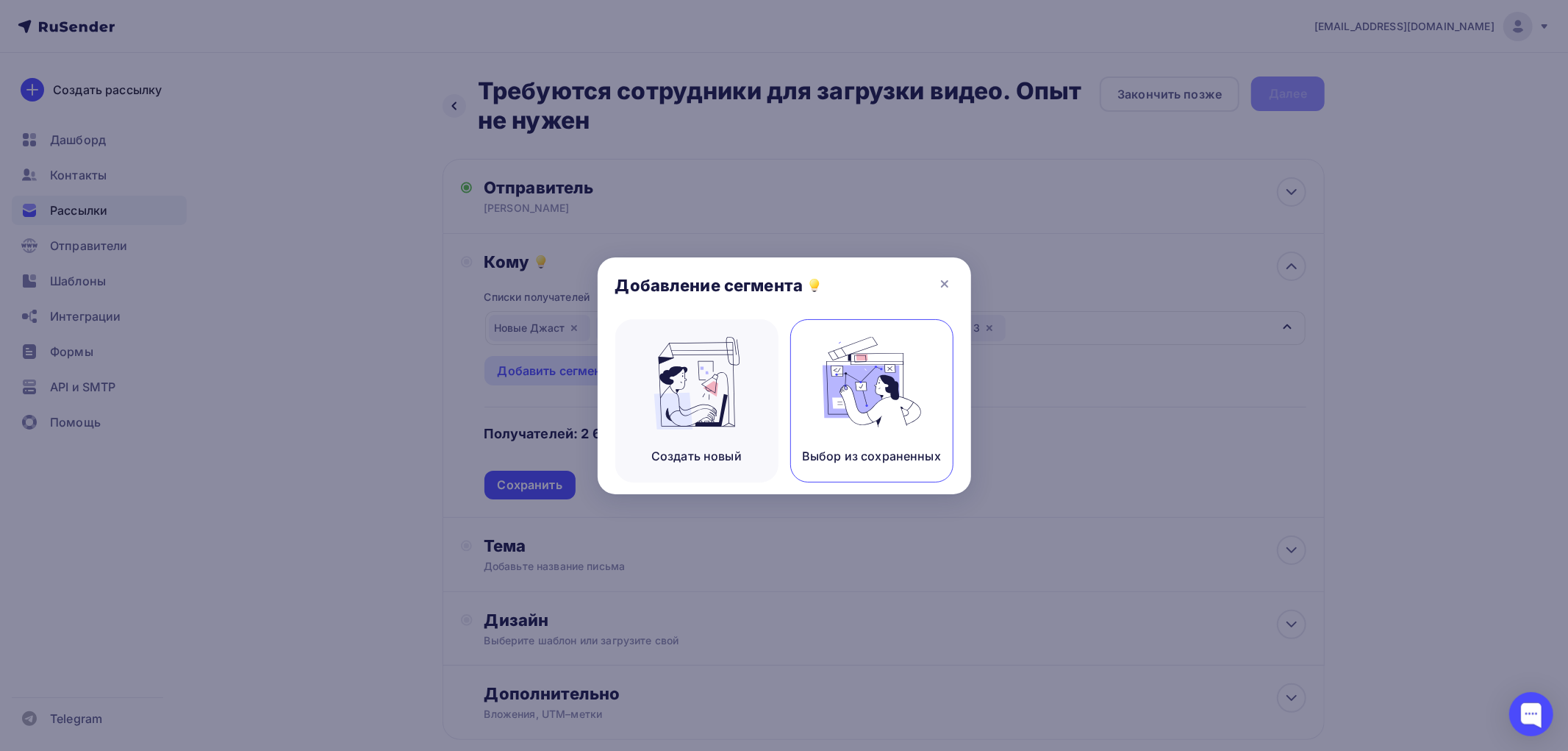
click at [831, 390] on img at bounding box center [871, 383] width 98 height 92
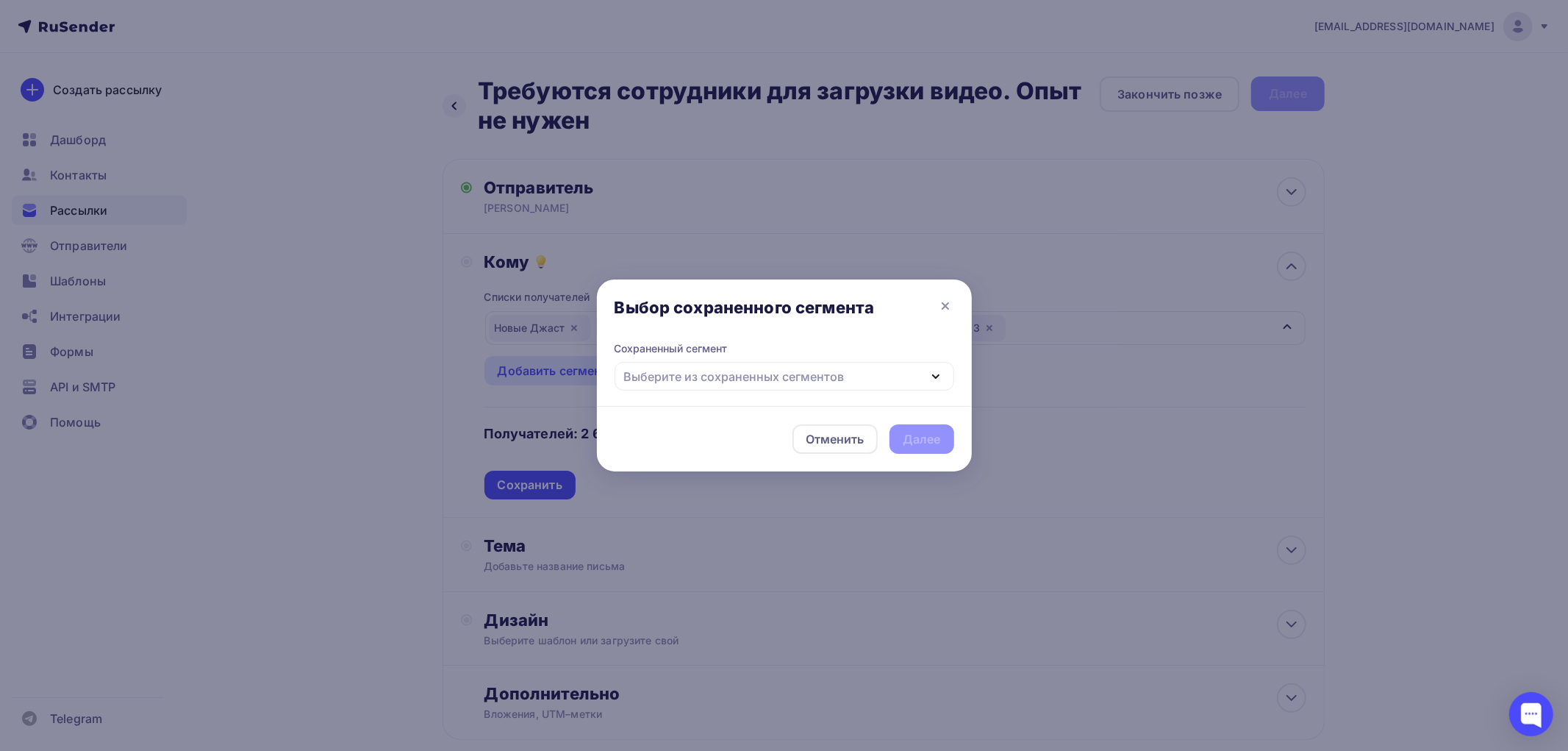
click at [804, 372] on div "Выберите из сохраненных сегментов" at bounding box center [734, 376] width 221 height 17
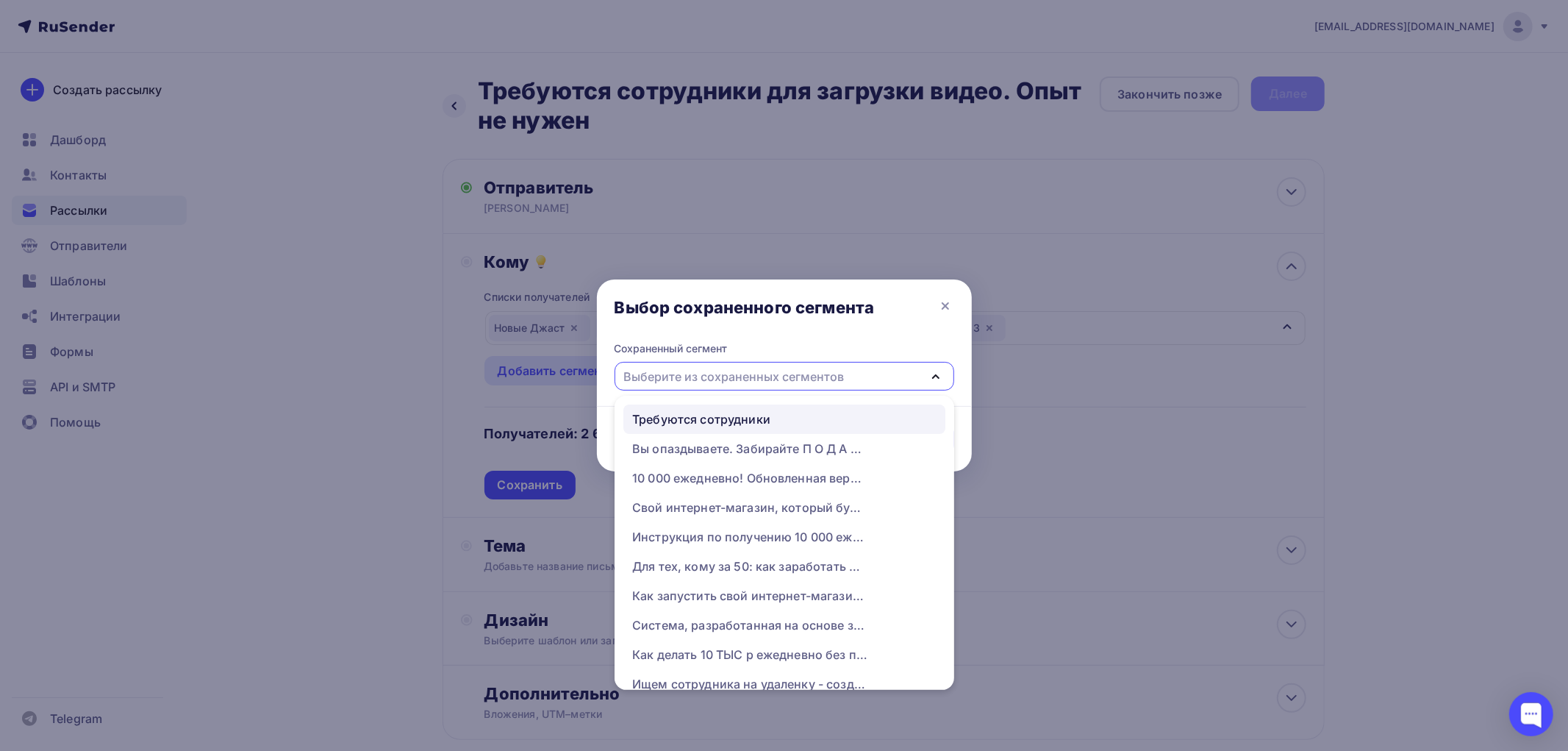
click at [765, 415] on div "Требуются сотрудники" at bounding box center [701, 419] width 138 height 17
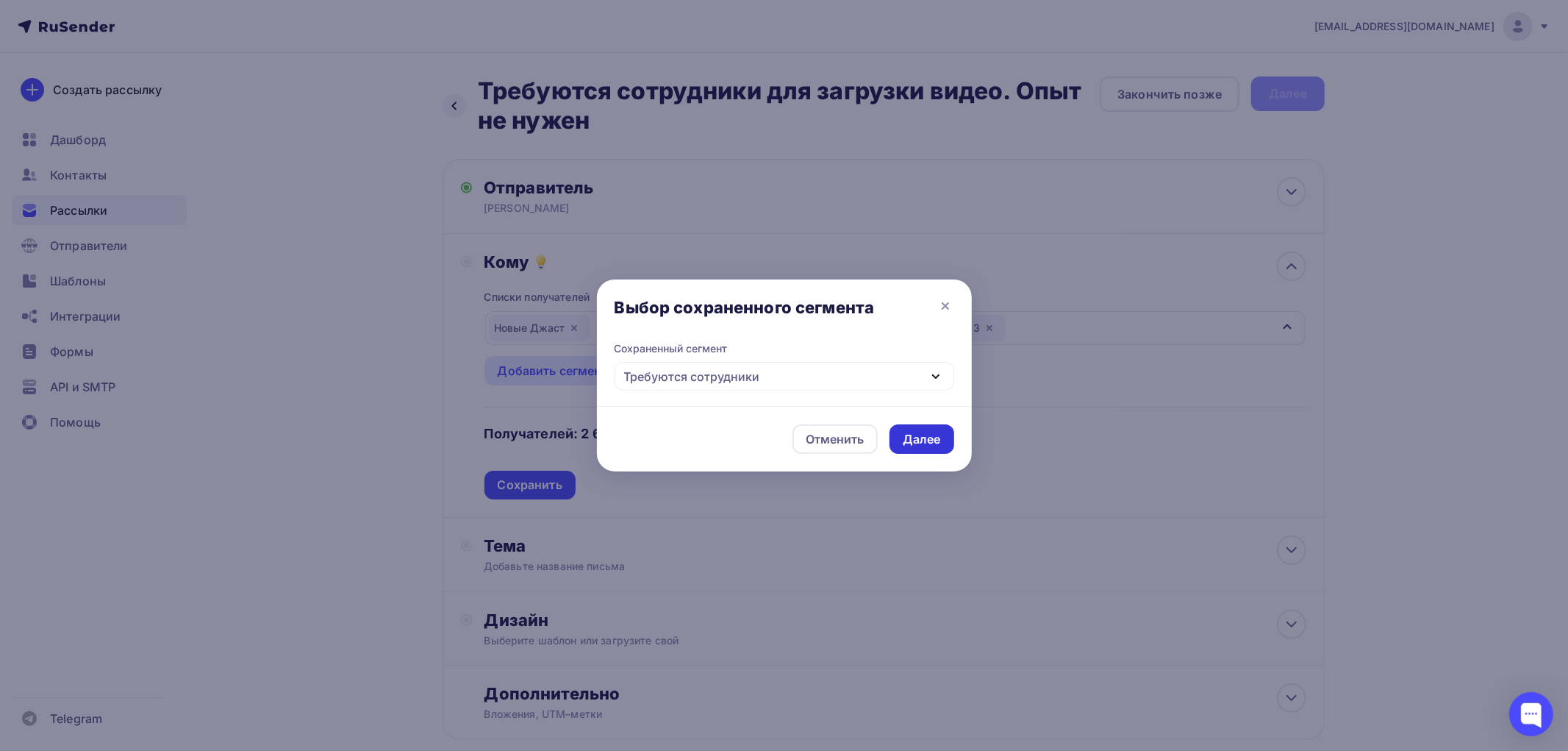
click at [925, 436] on div "Далее" at bounding box center [921, 440] width 38 height 17
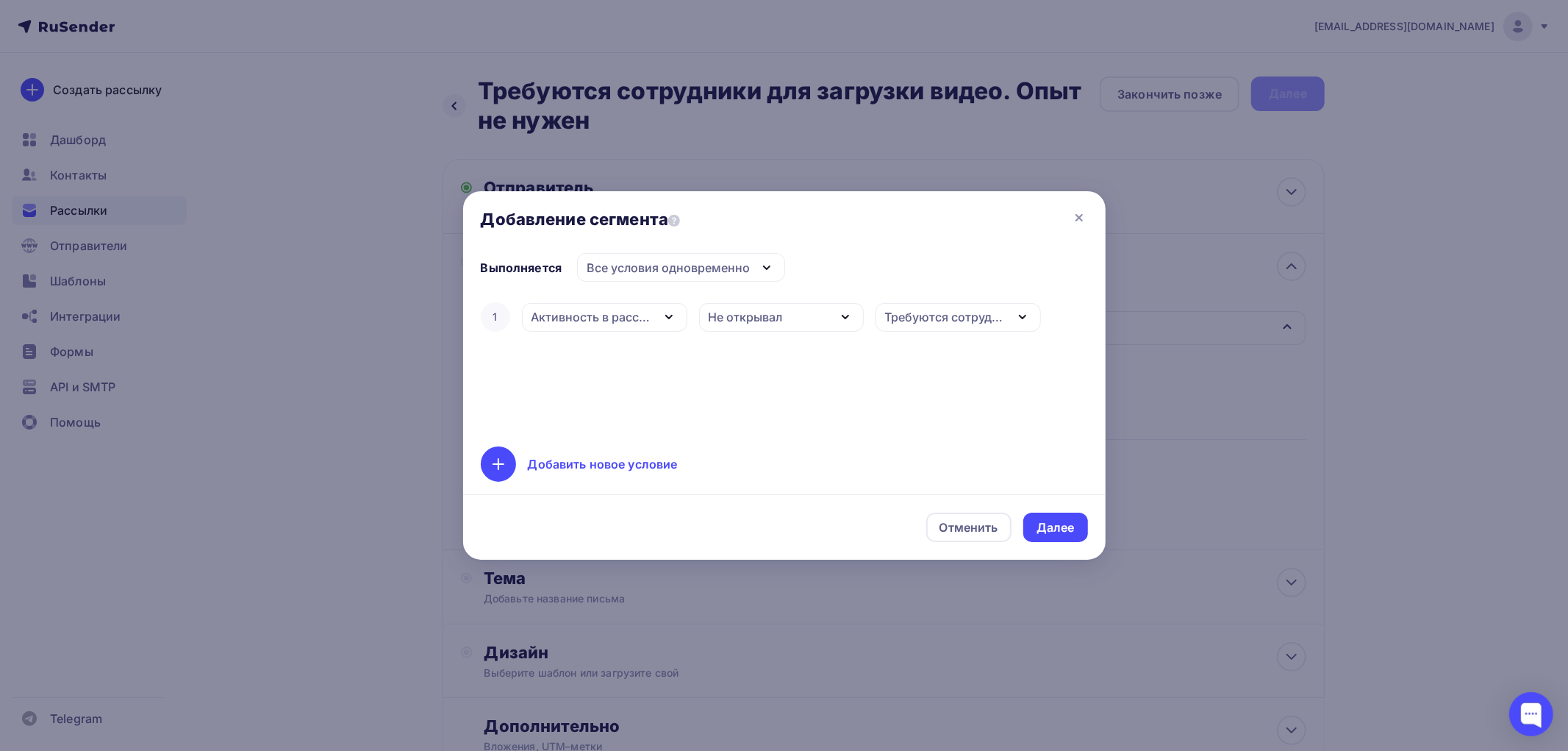
click at [1014, 314] on icon "button" at bounding box center [1022, 316] width 17 height 17
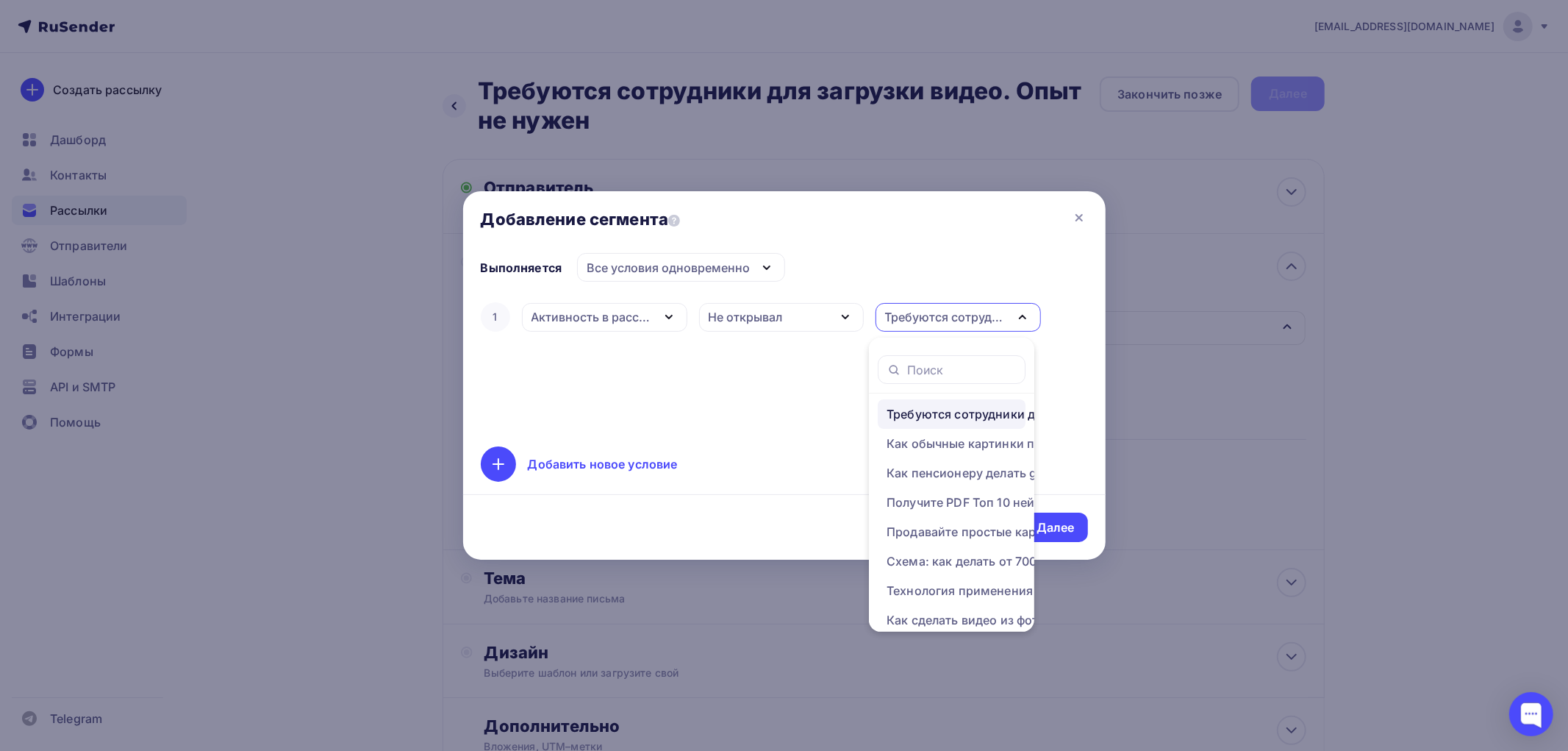
click at [1015, 314] on icon "button" at bounding box center [1022, 316] width 17 height 17
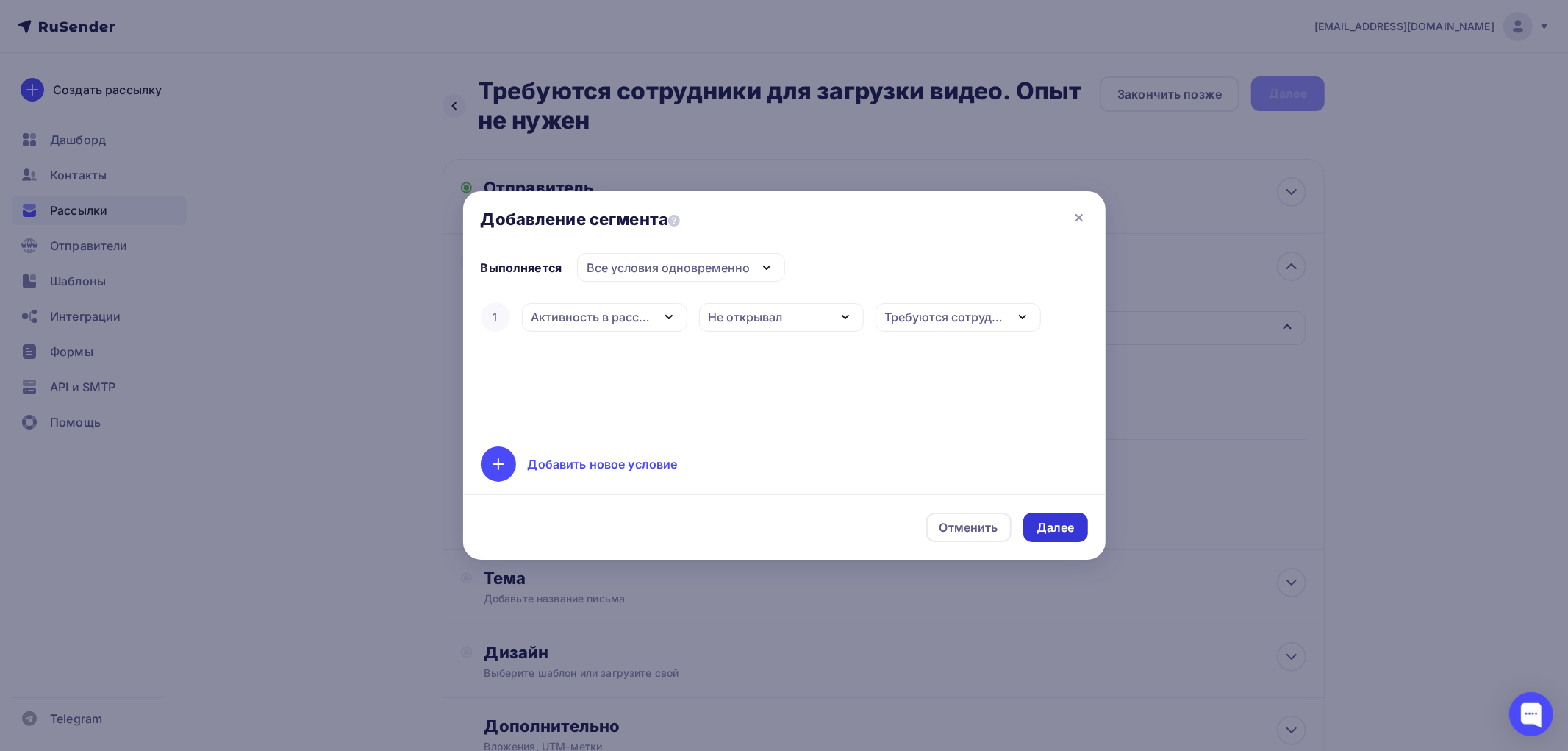
click at [1041, 527] on div "Далее" at bounding box center [1055, 528] width 38 height 17
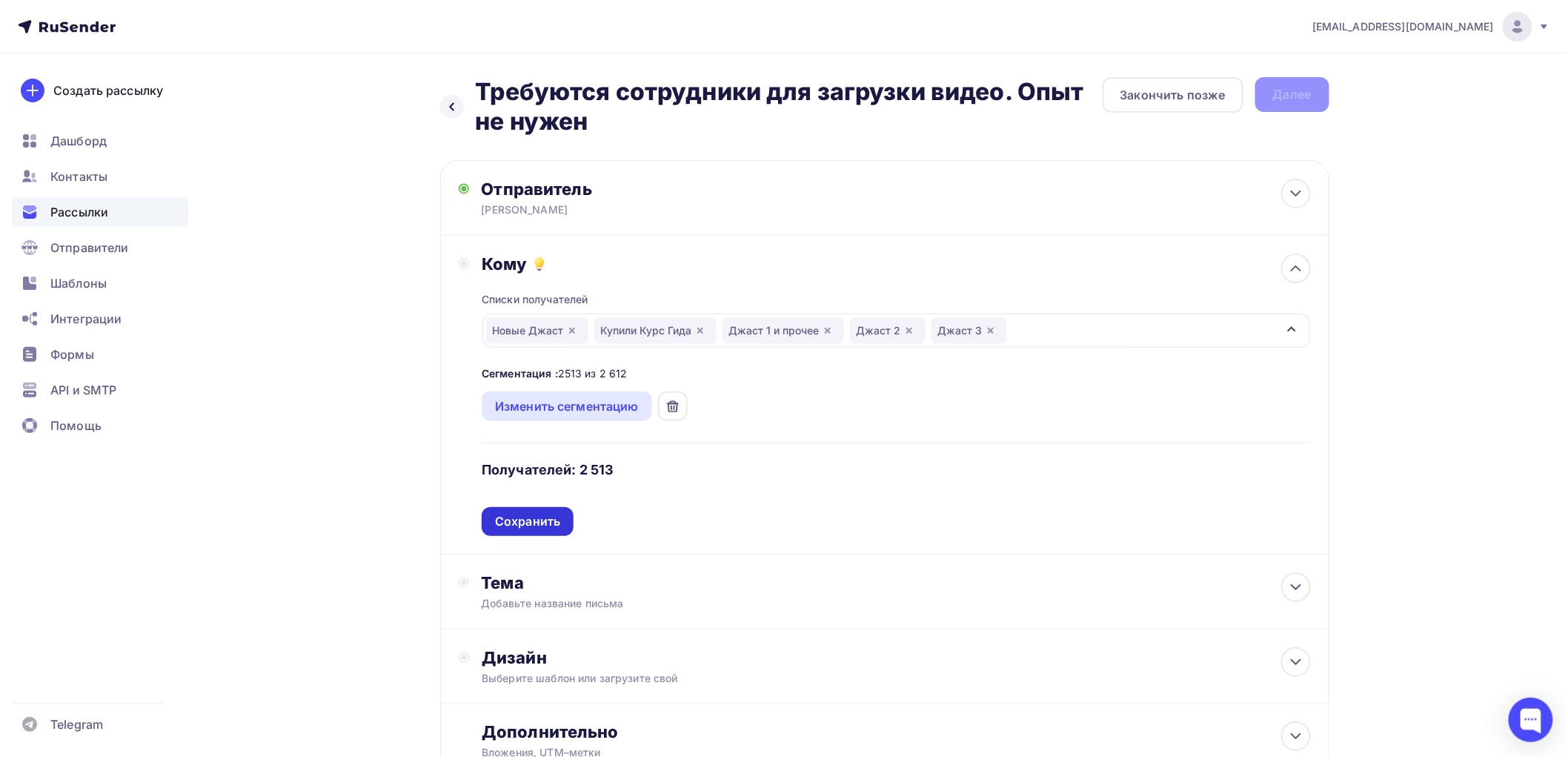
click at [530, 522] on div "Сохранить" at bounding box center [528, 521] width 65 height 17
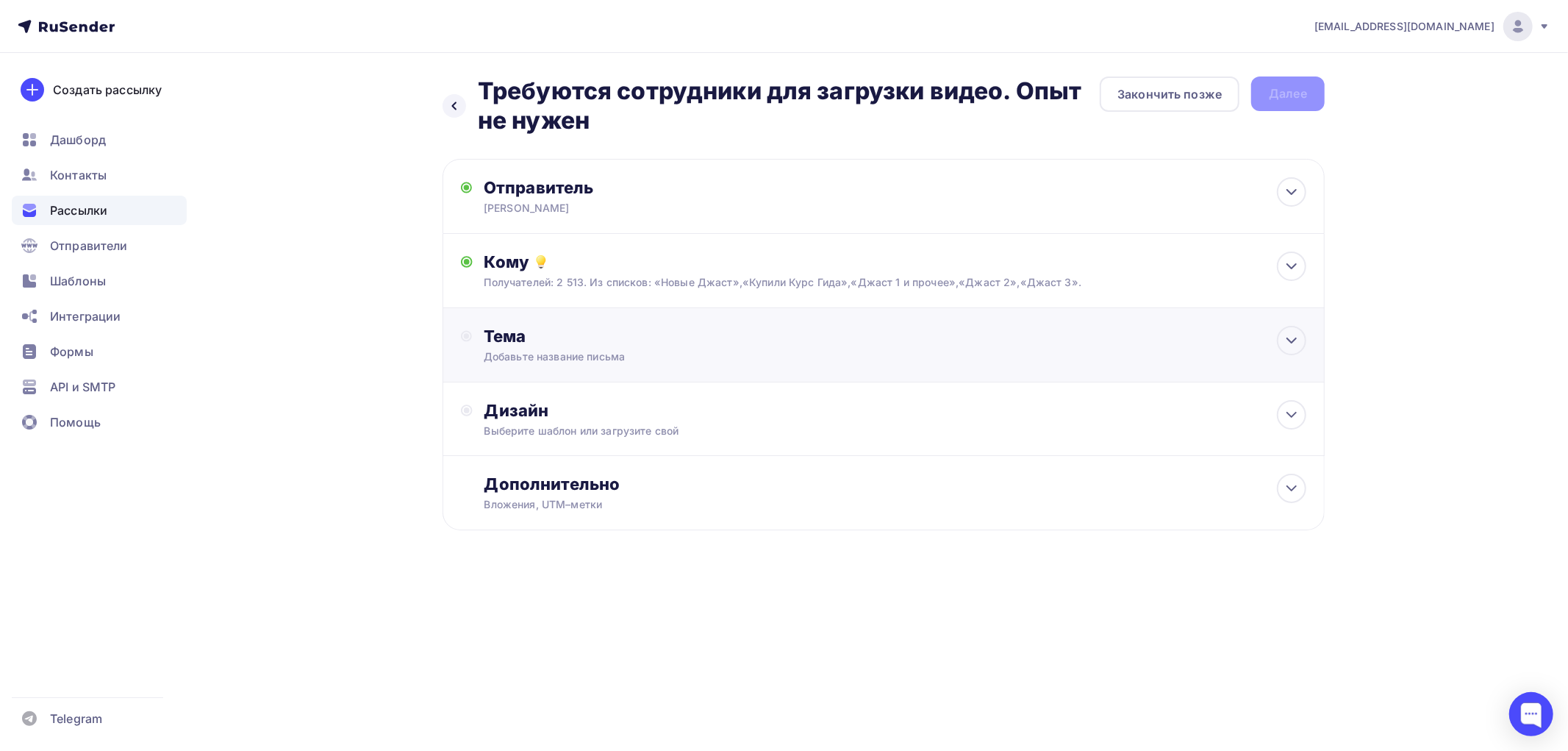
click at [529, 337] on div "Тема" at bounding box center [628, 336] width 290 height 21
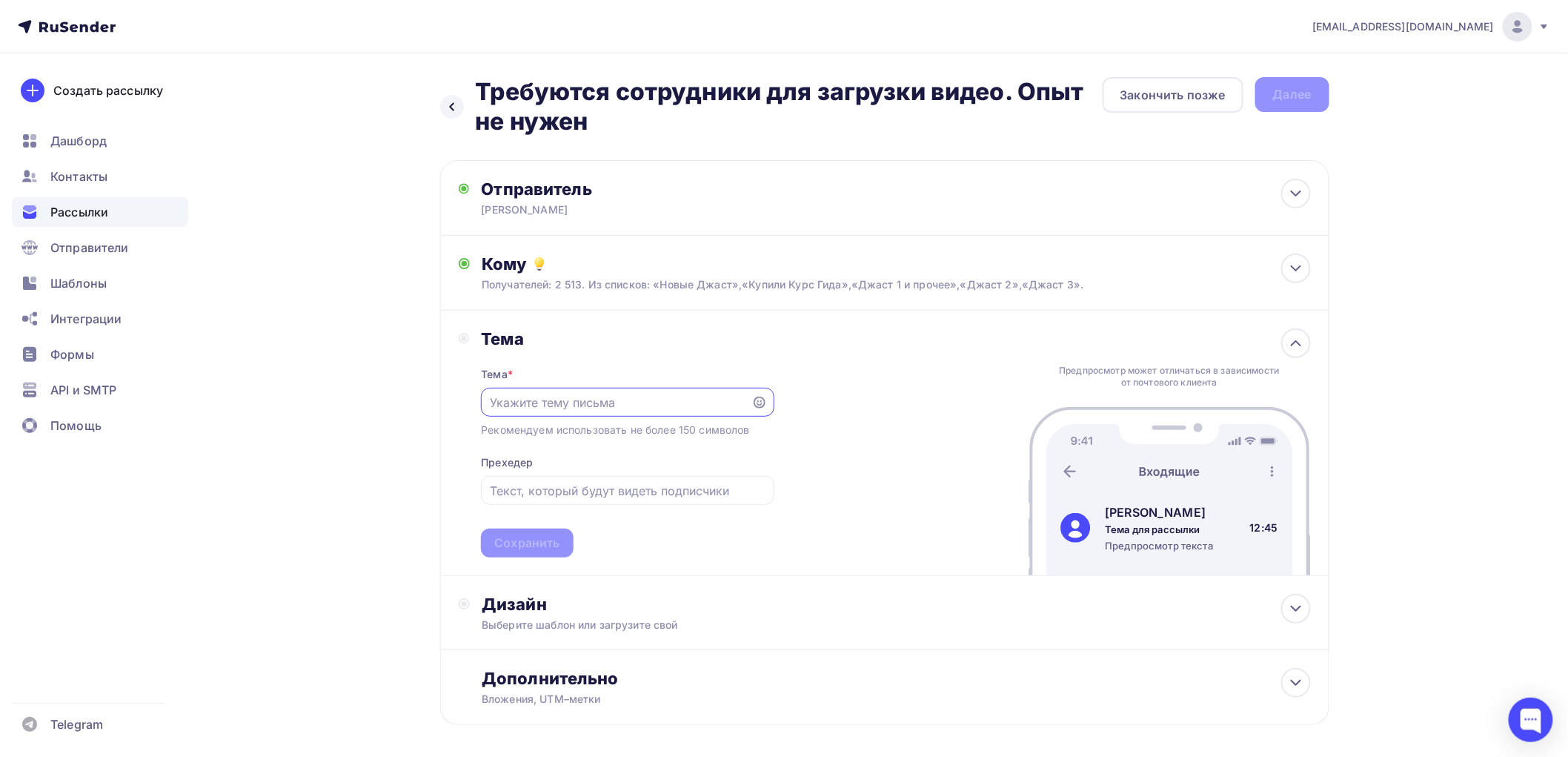
paste input "Требуются сотрудники для загрузки видео. Опыт не нужен"
type input "Требуются сотрудники для загрузки видео. Опыт не нужен"
click at [535, 542] on div "Сохранить" at bounding box center [527, 543] width 65 height 17
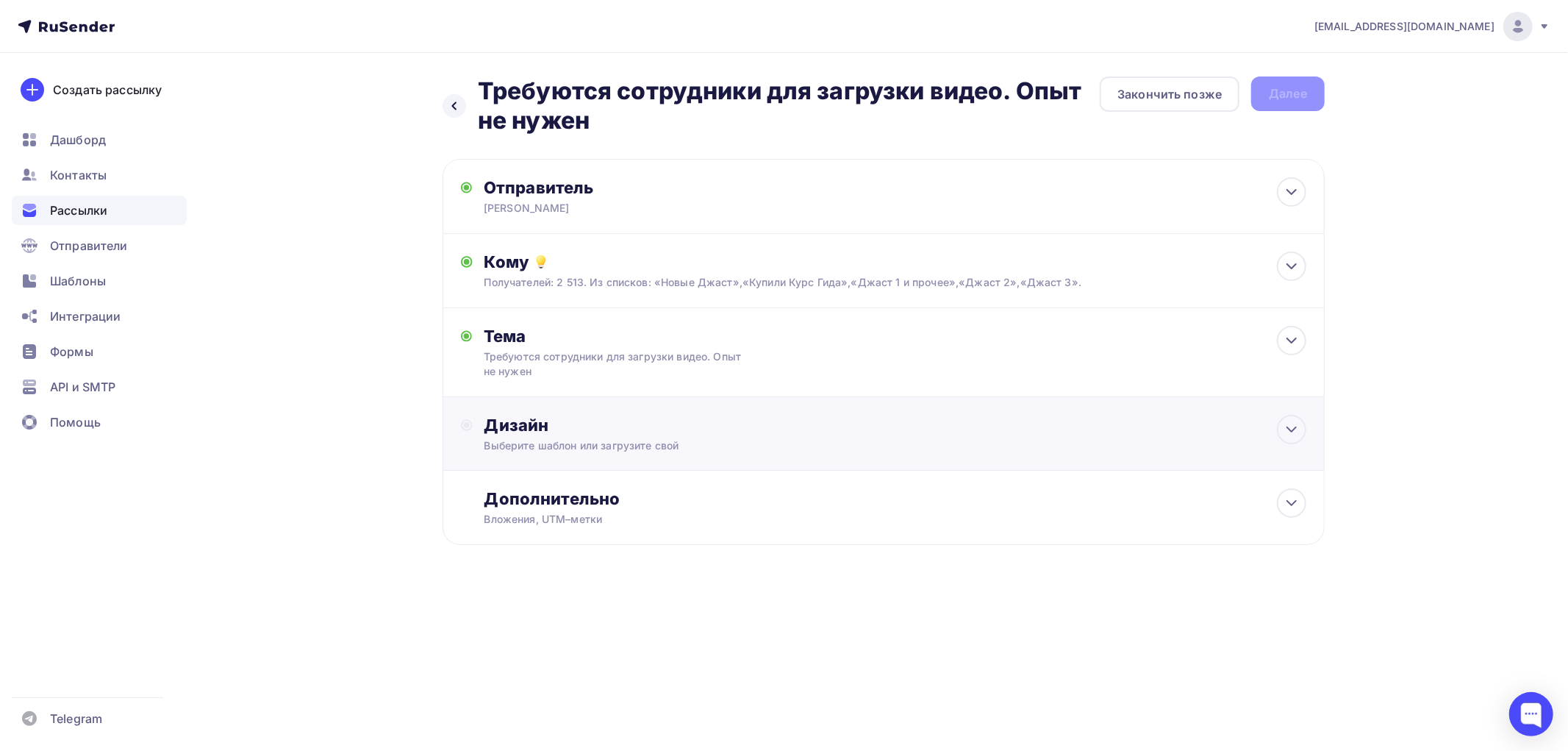
click at [521, 423] on div "Дизайн" at bounding box center [895, 425] width 821 height 21
click at [526, 477] on div "Выбрать шаблон" at bounding box center [548, 485] width 103 height 17
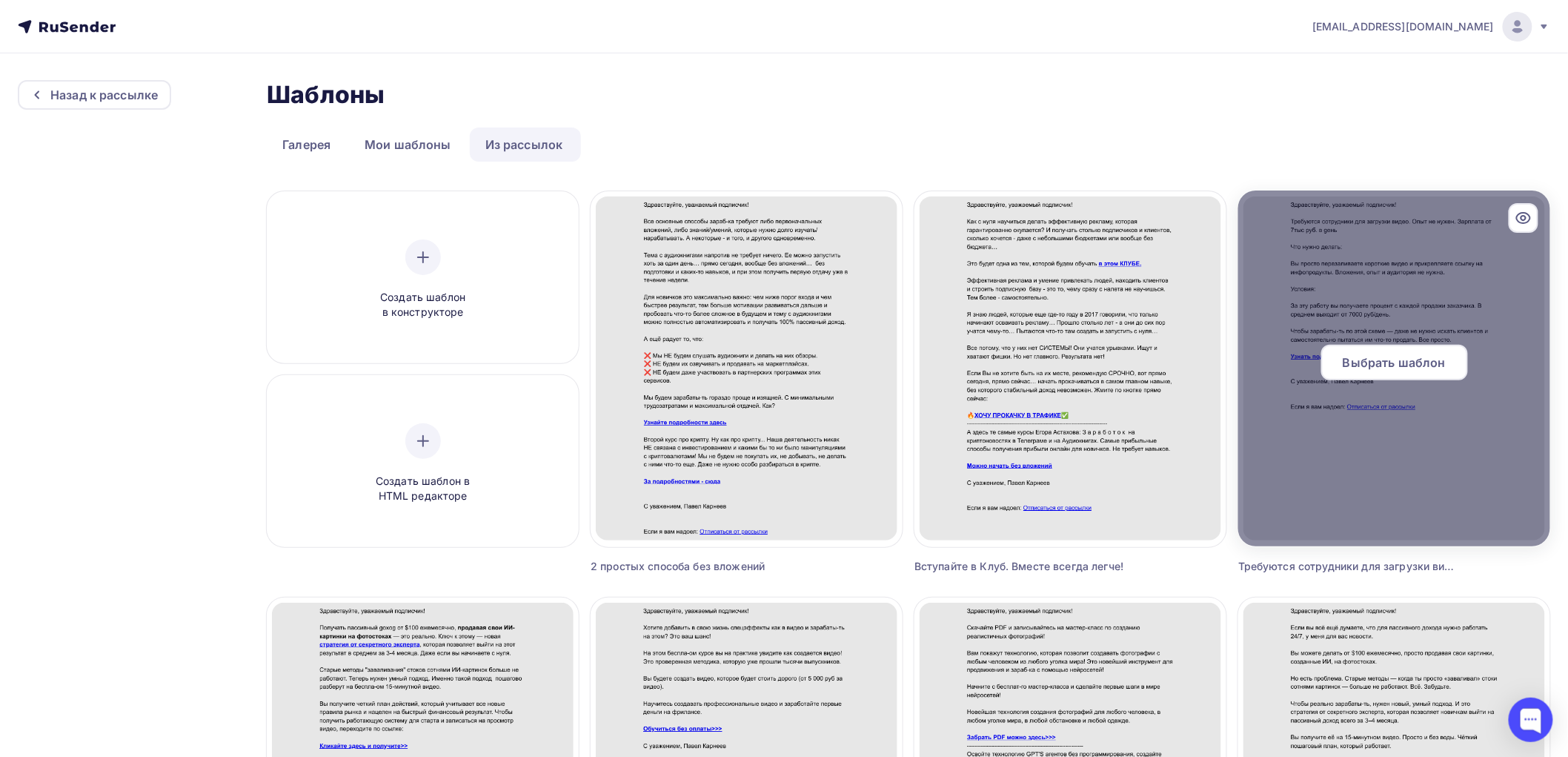
click at [1431, 360] on span "Выбрать шаблон" at bounding box center [1394, 362] width 103 height 17
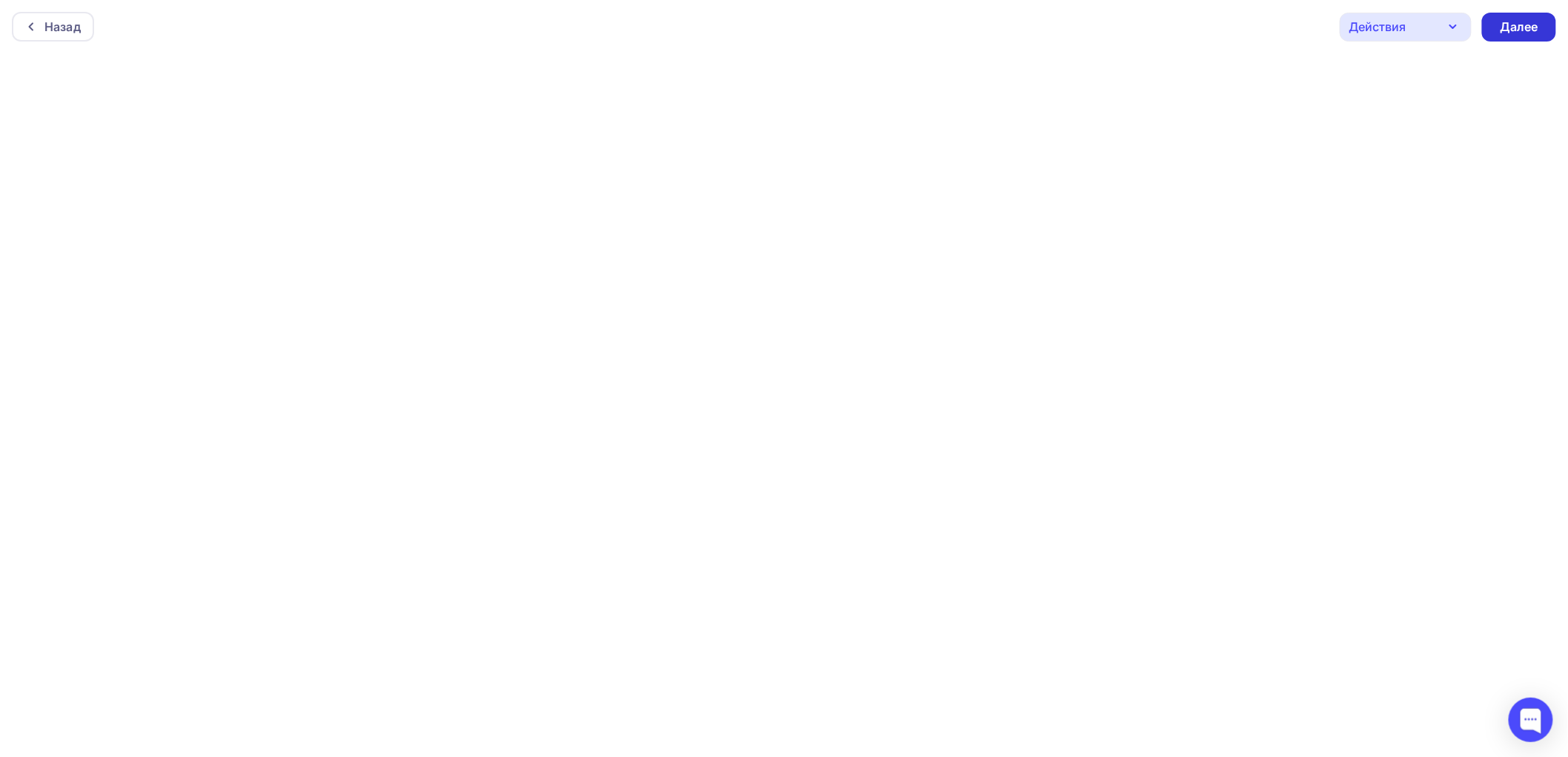
click at [1530, 33] on div "Далее" at bounding box center [1519, 27] width 38 height 17
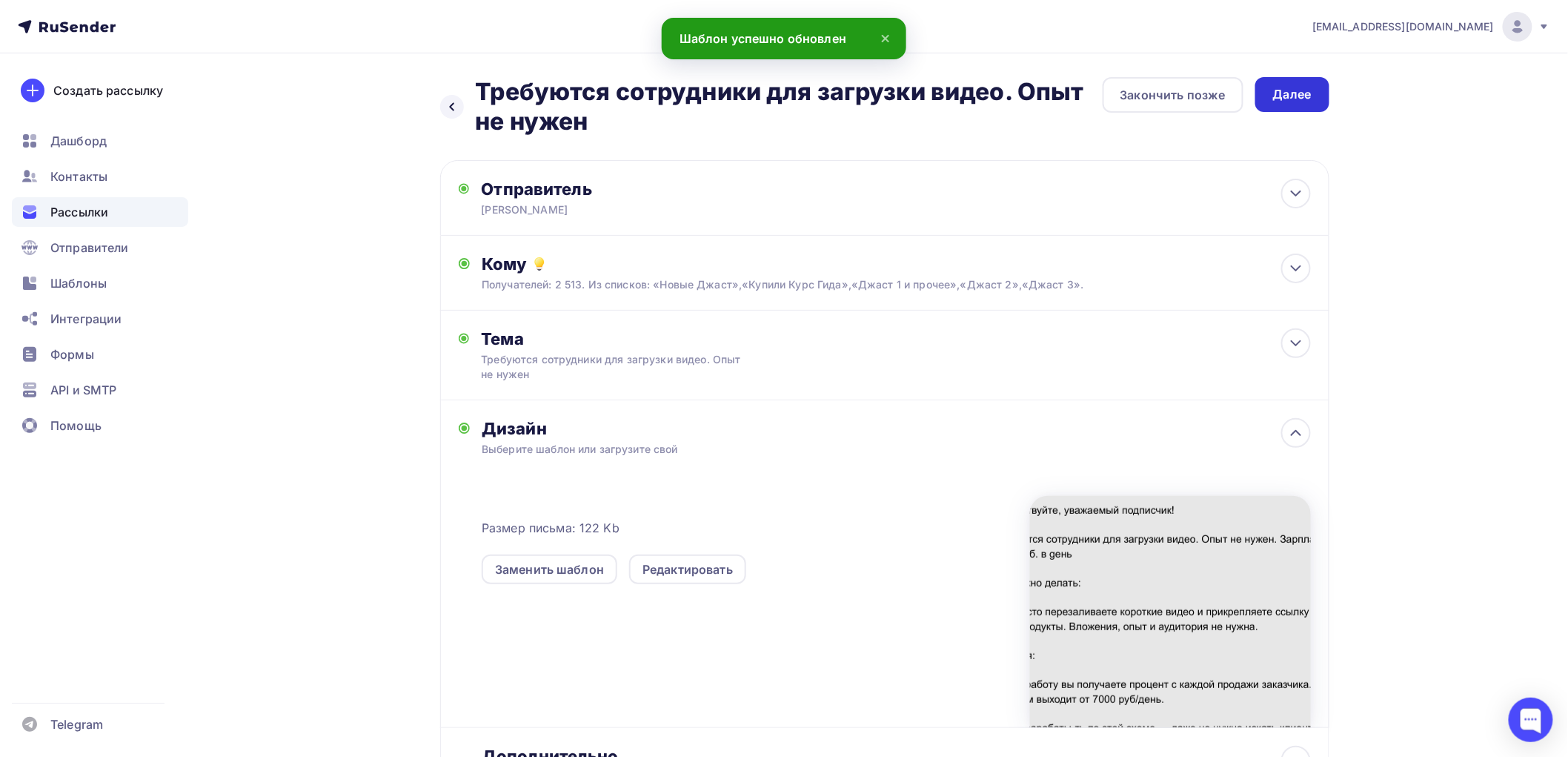
click at [1306, 94] on div "Далее" at bounding box center [1292, 95] width 38 height 17
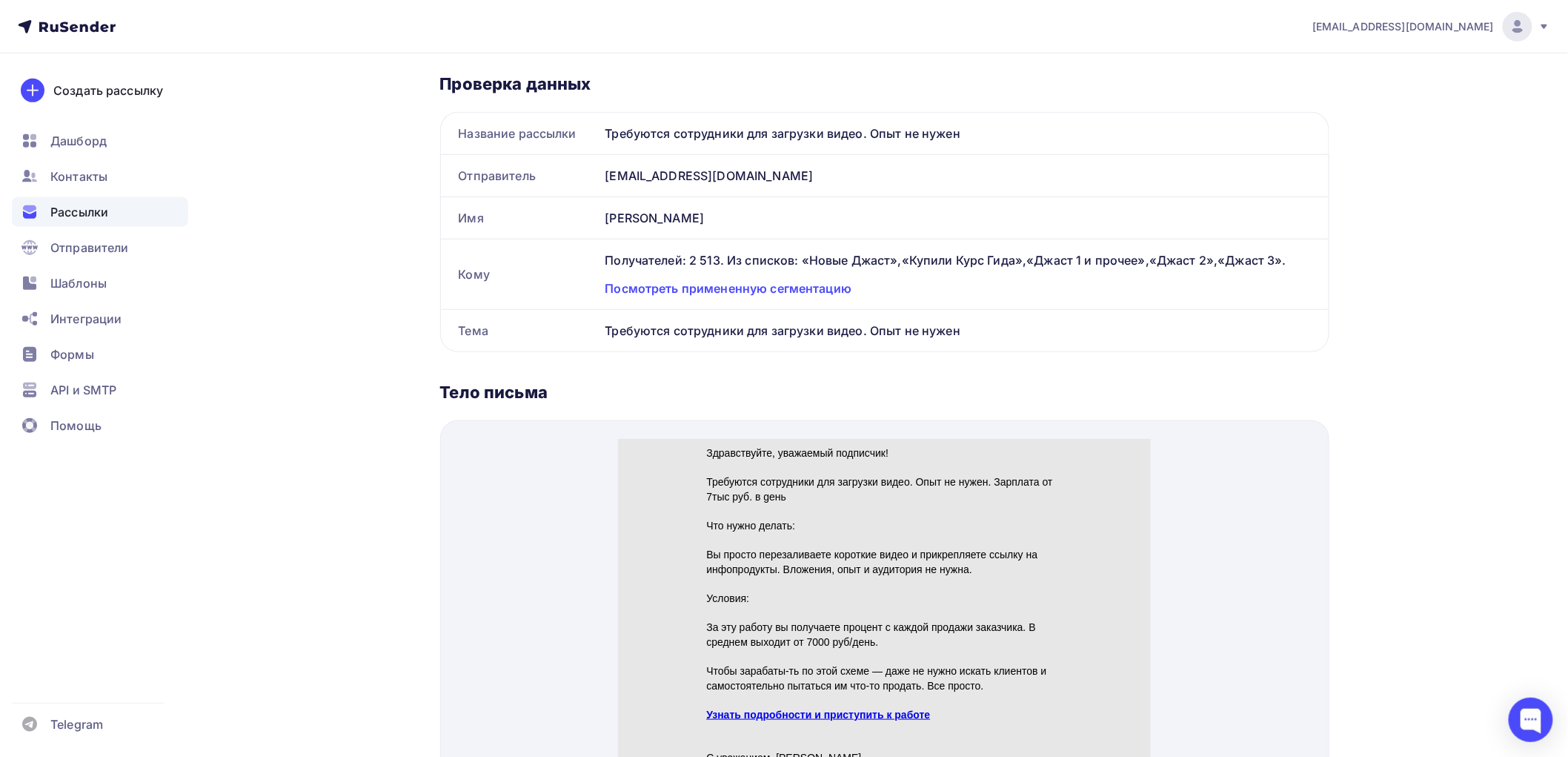
scroll to position [411, 0]
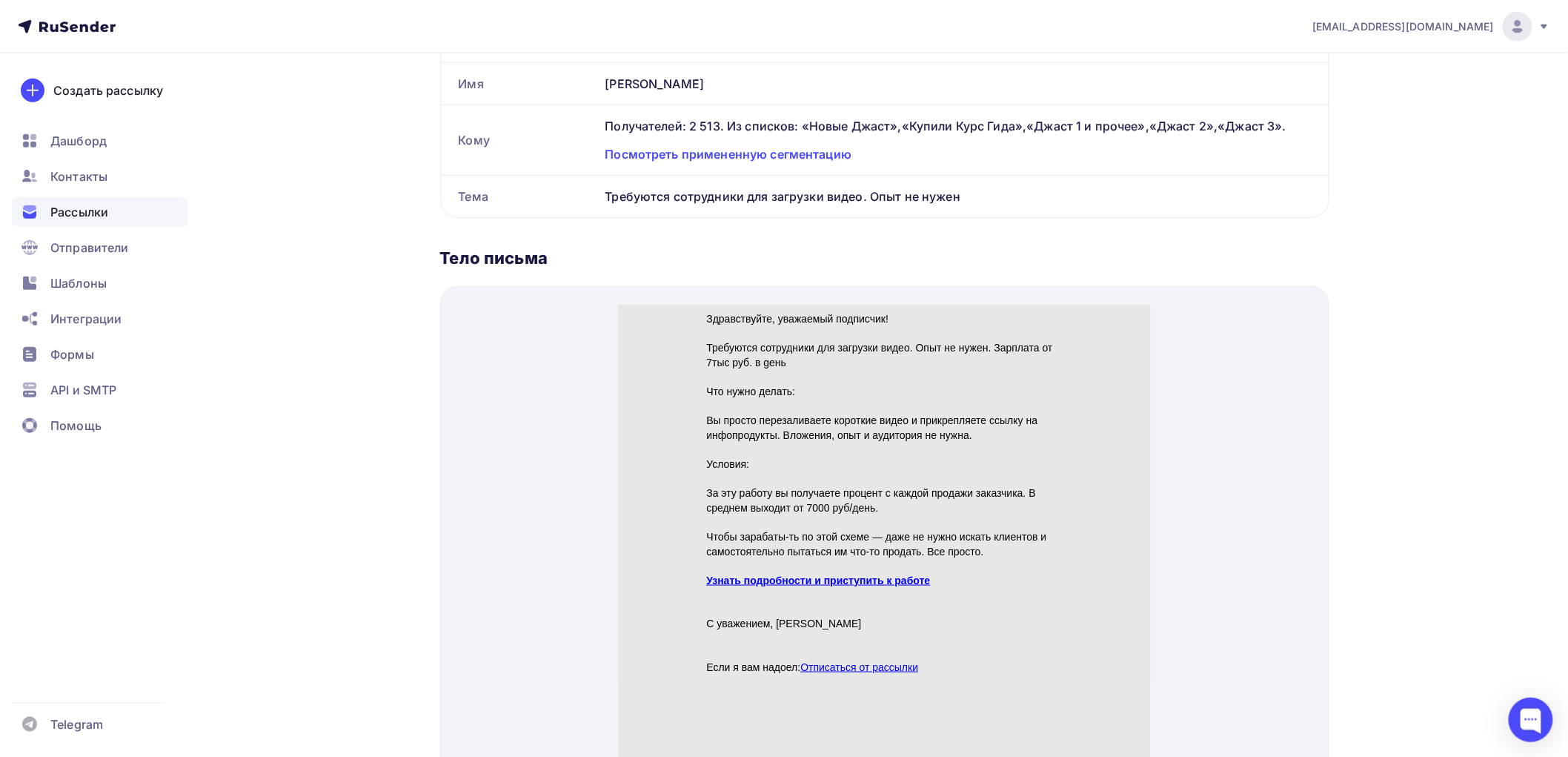
click at [847, 560] on link "Узнать подробности и приступить к работе" at bounding box center [819, 562] width 224 height 12
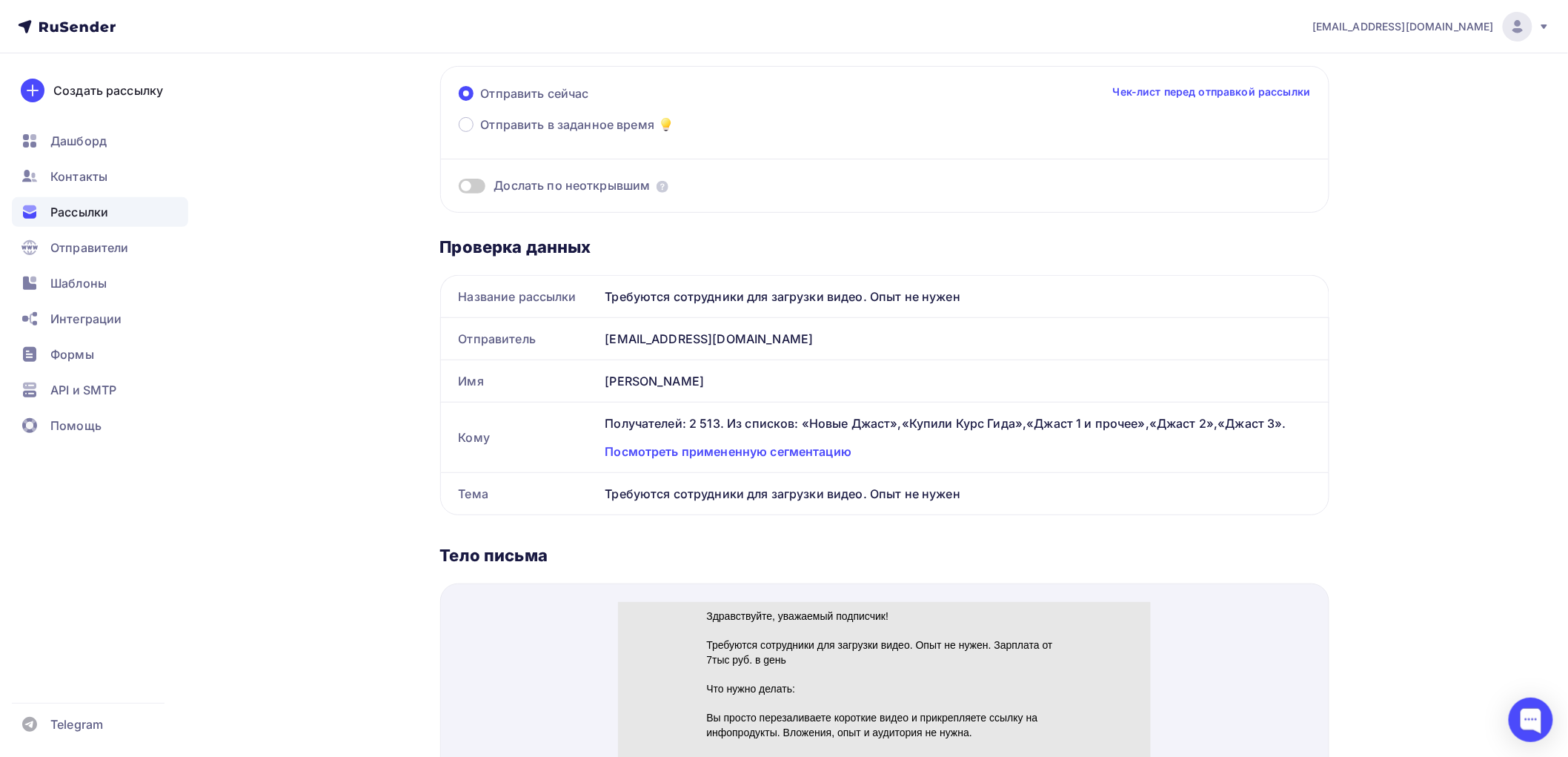
scroll to position [164, 0]
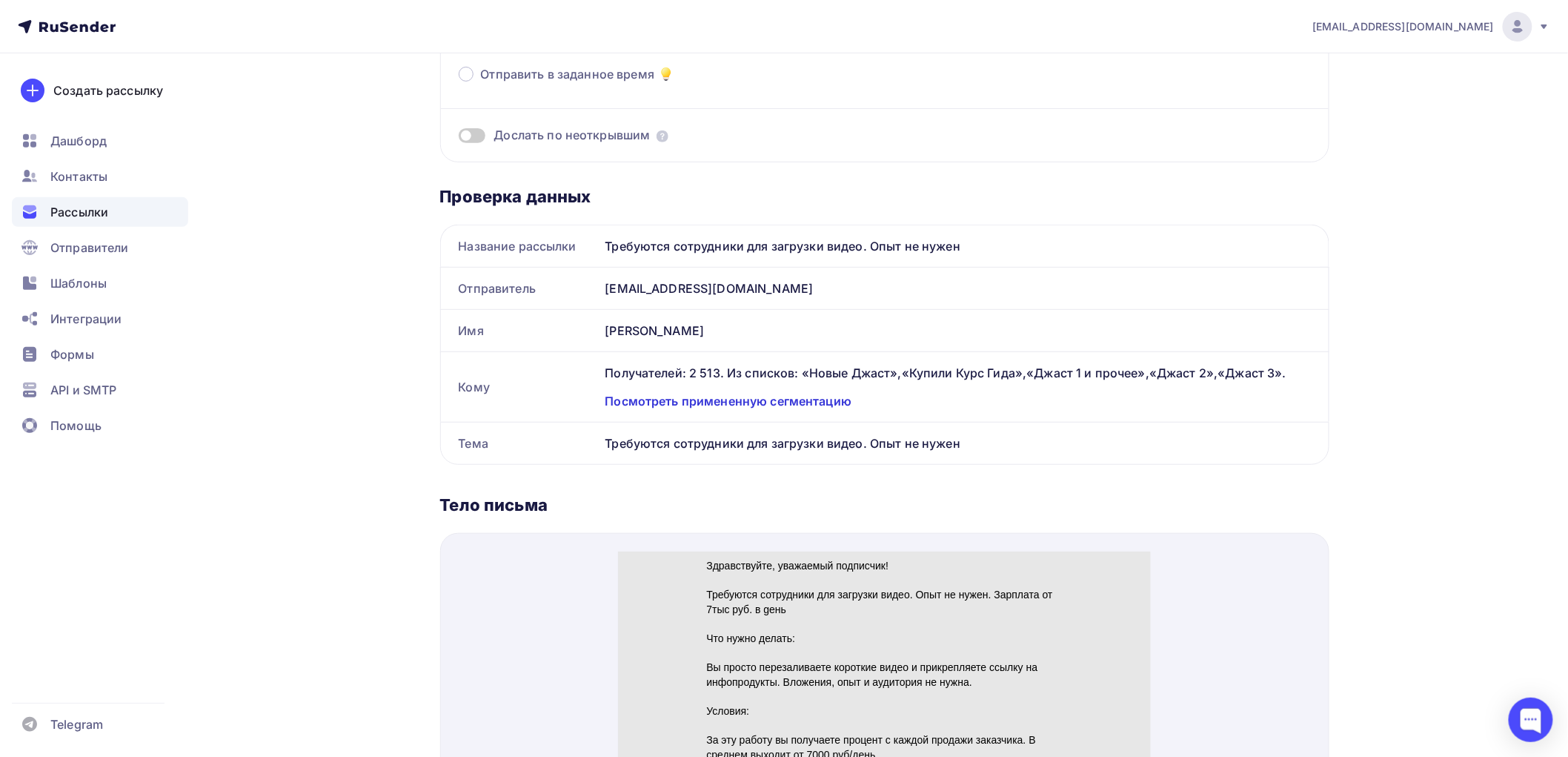
click at [736, 398] on div "Посмотреть примененную сегментацию" at bounding box center [959, 401] width 706 height 17
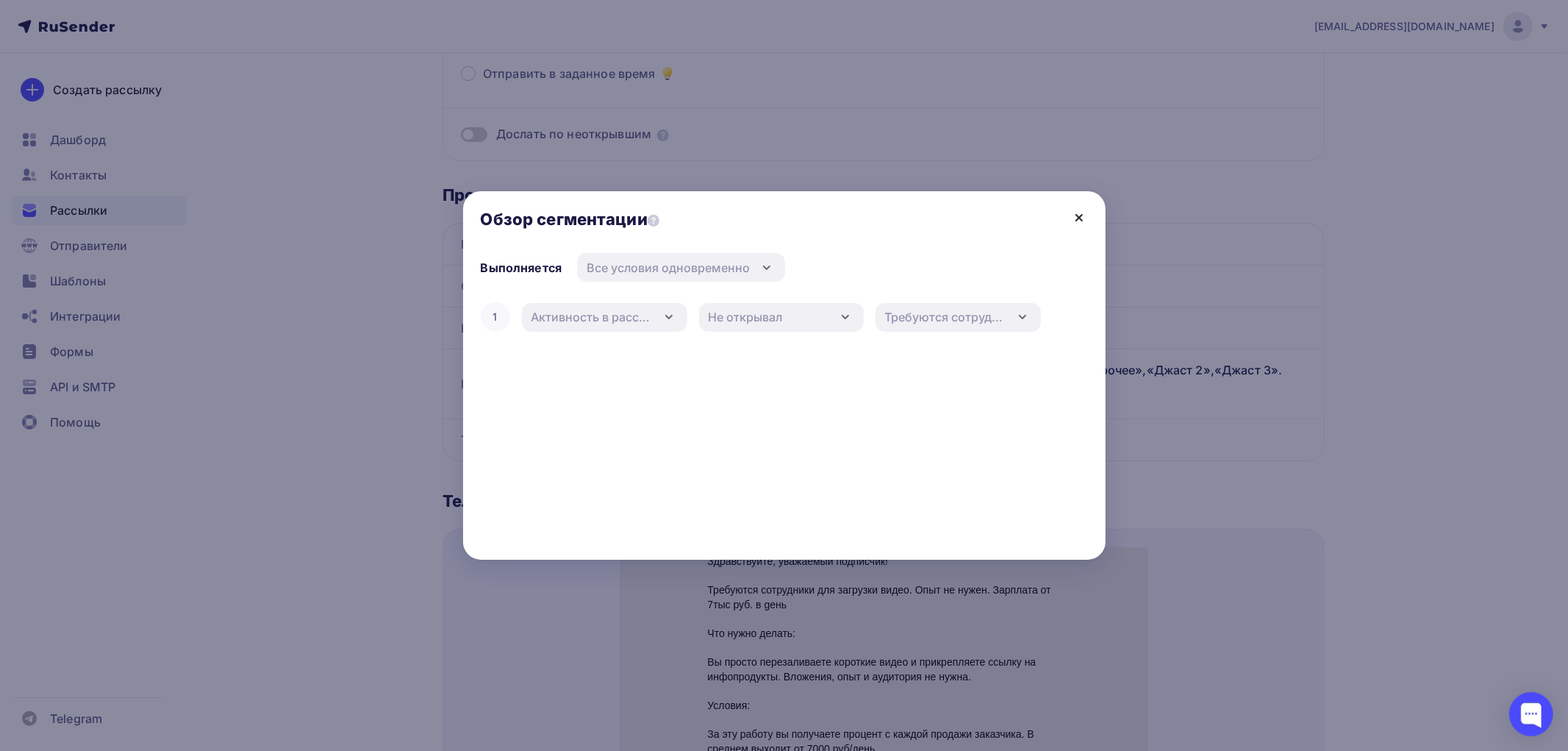
click at [1076, 215] on icon at bounding box center [1078, 217] width 6 height 6
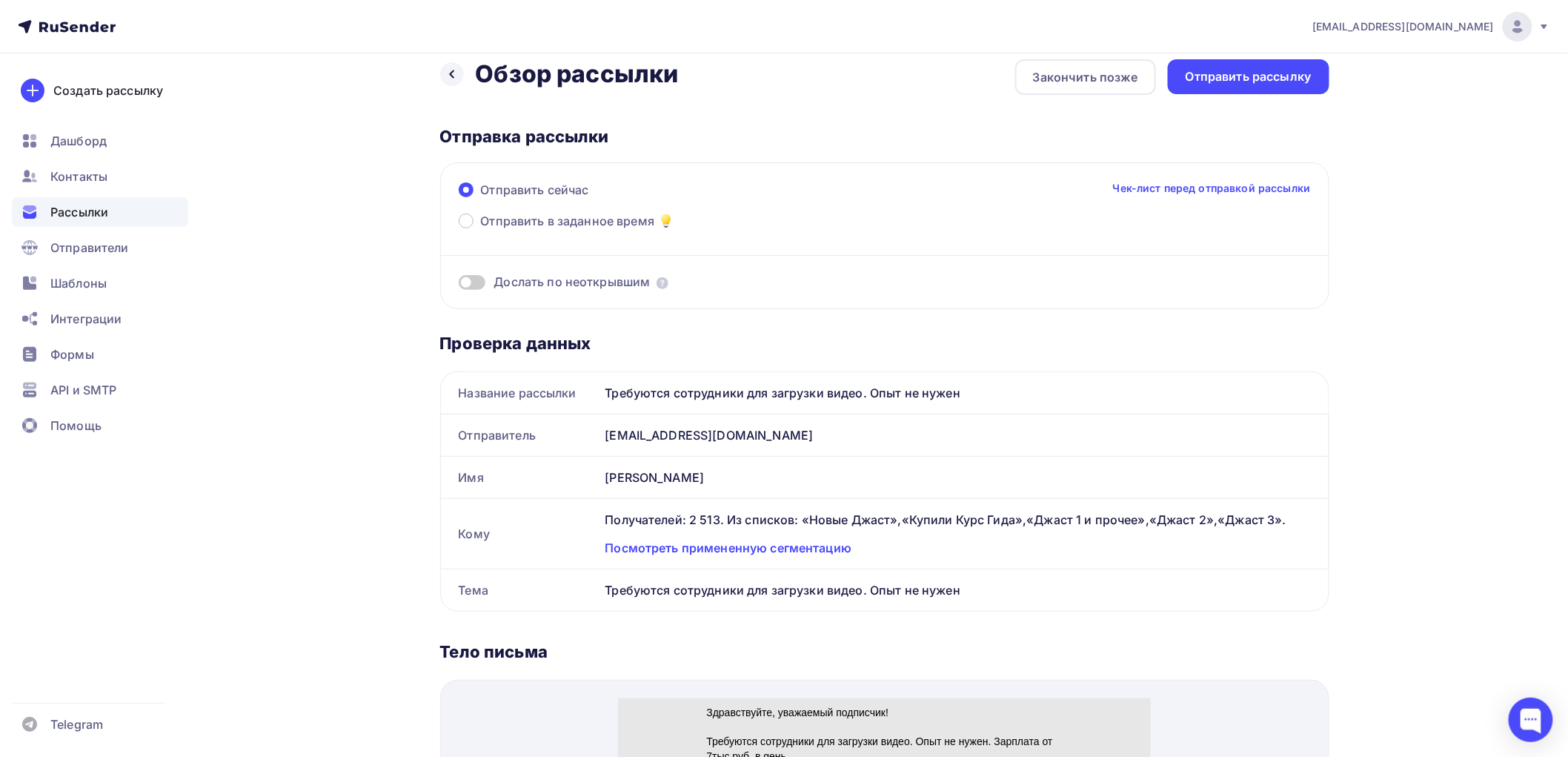
scroll to position [0, 0]
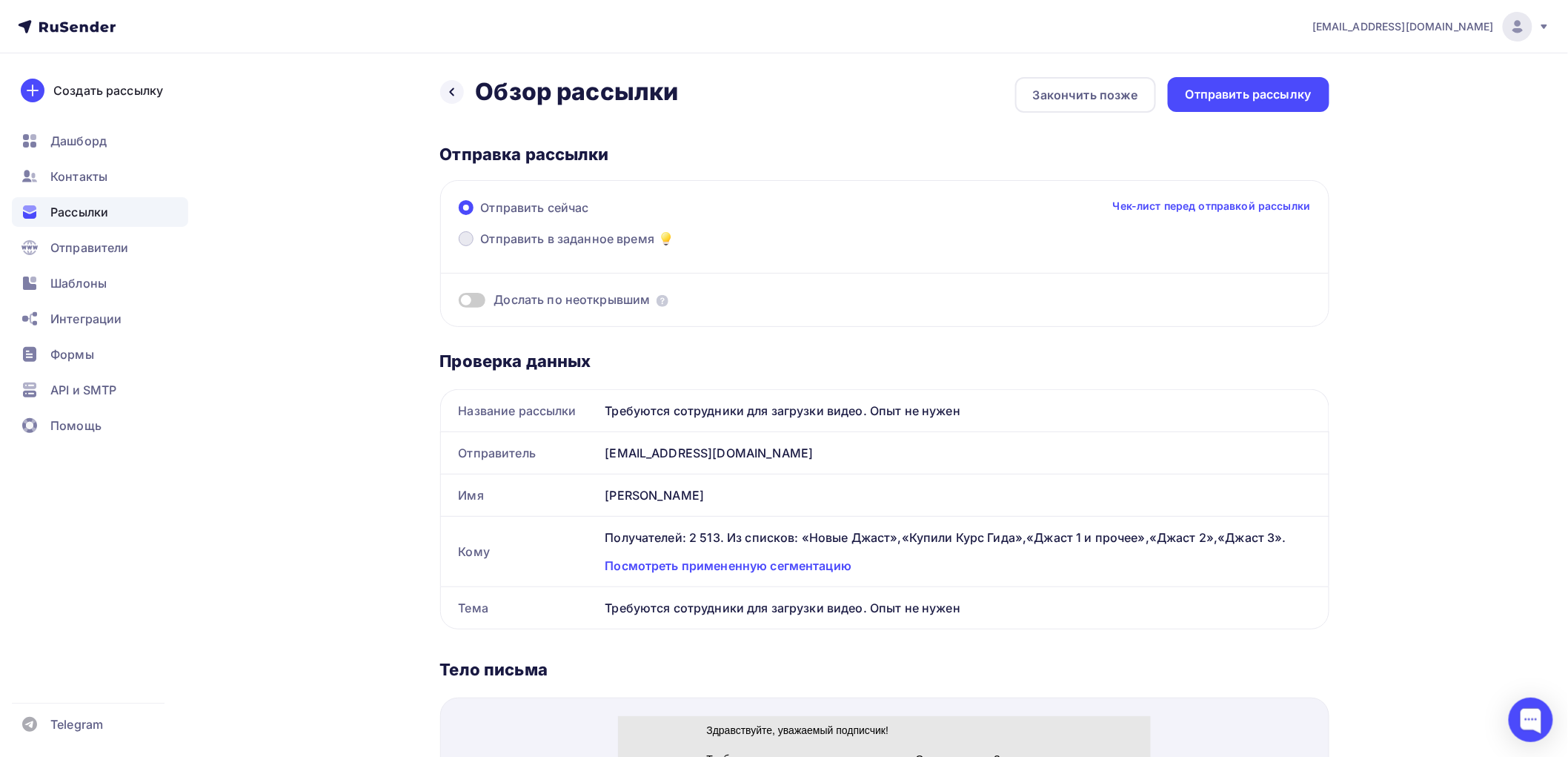
click at [467, 238] on span at bounding box center [466, 238] width 15 height 15
click at [481, 248] on input "Отправить в заданное время" at bounding box center [481, 248] width 0 height 0
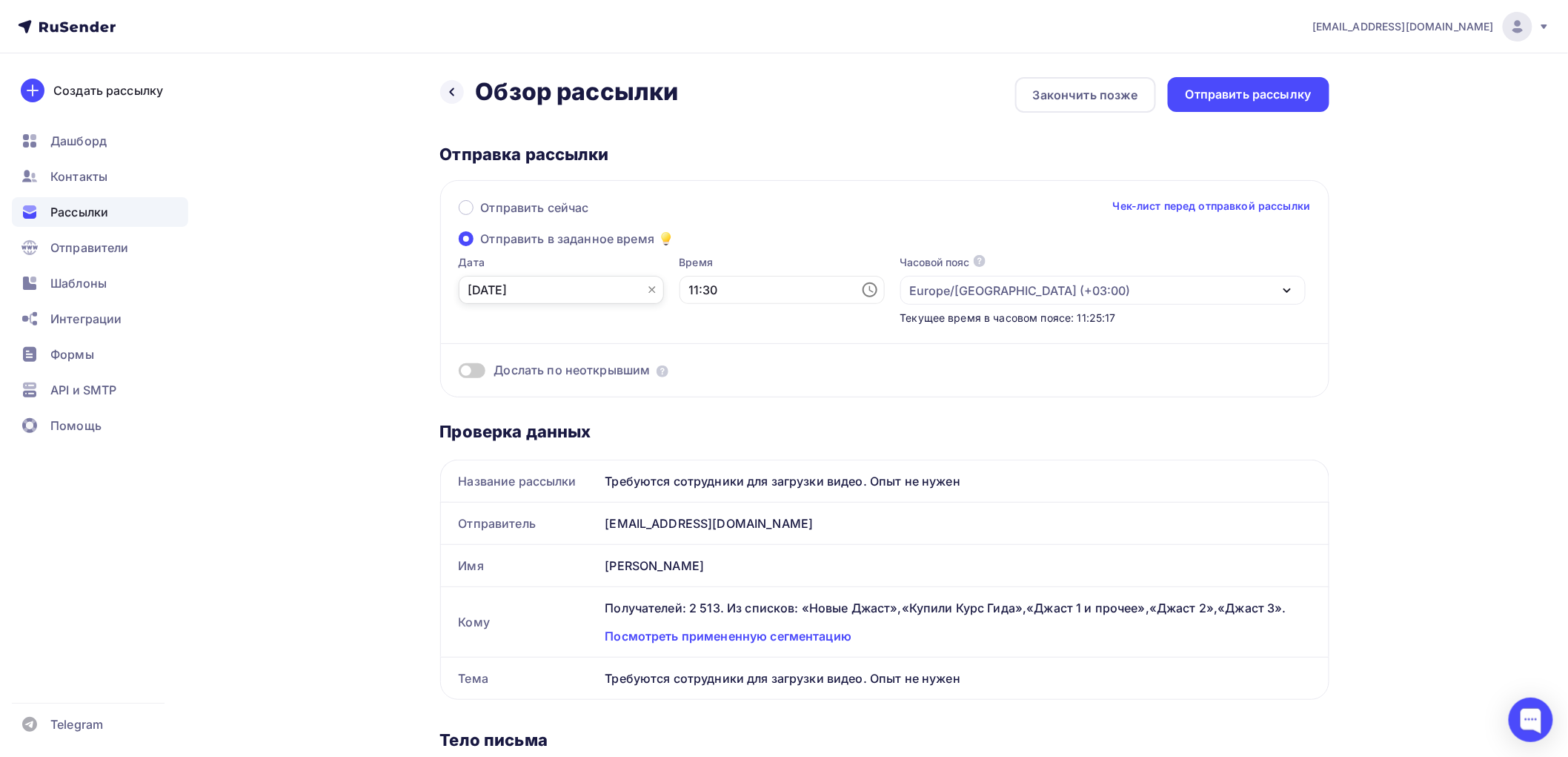
click at [541, 291] on input "[DATE]" at bounding box center [561, 289] width 205 height 28
click at [575, 395] on div "5" at bounding box center [575, 393] width 23 height 13
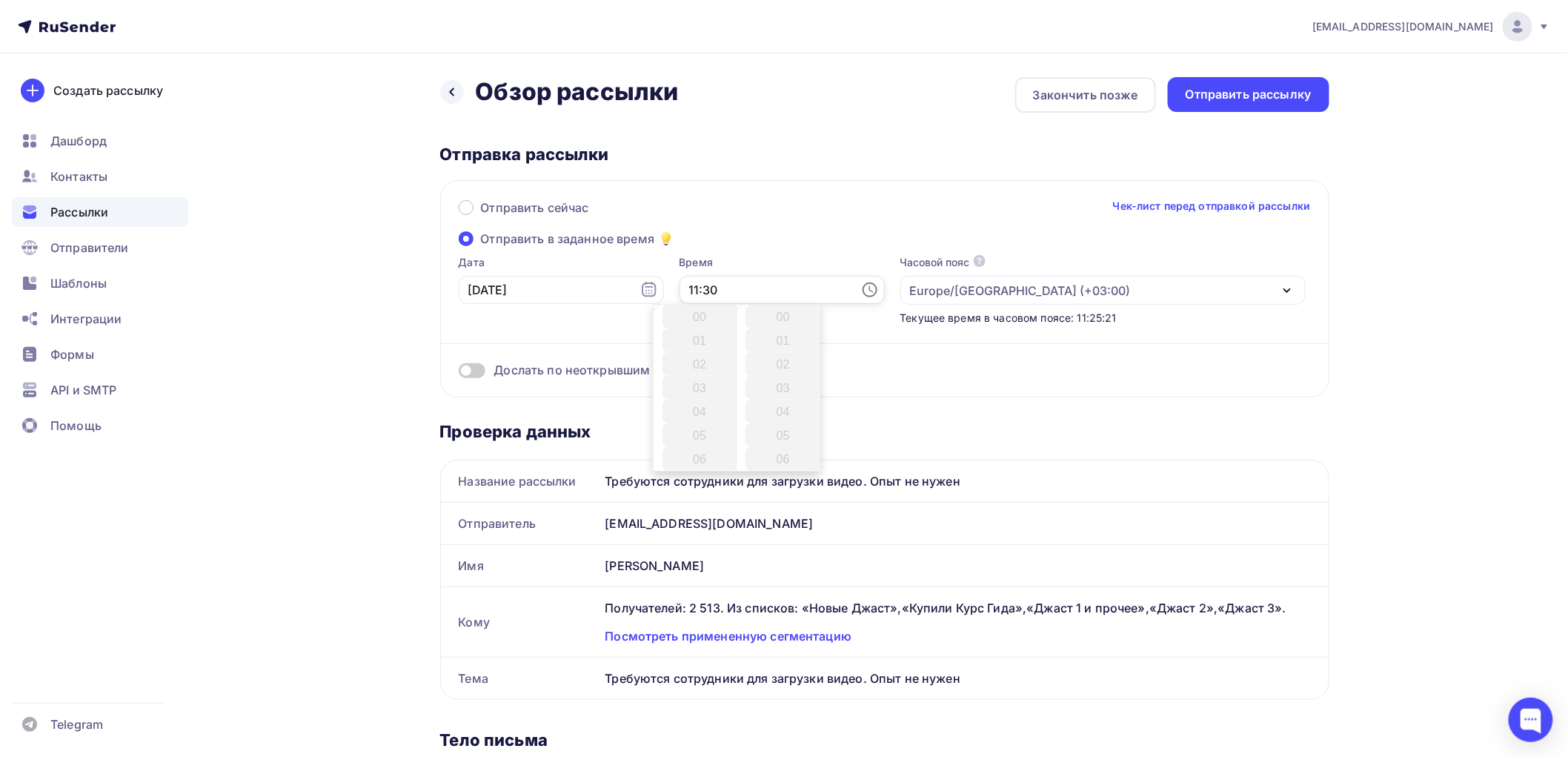
click at [710, 291] on input "11:30" at bounding box center [782, 289] width 205 height 28
click at [697, 341] on li "12" at bounding box center [701, 340] width 78 height 23
click at [773, 315] on li "30" at bounding box center [785, 315] width 78 height 23
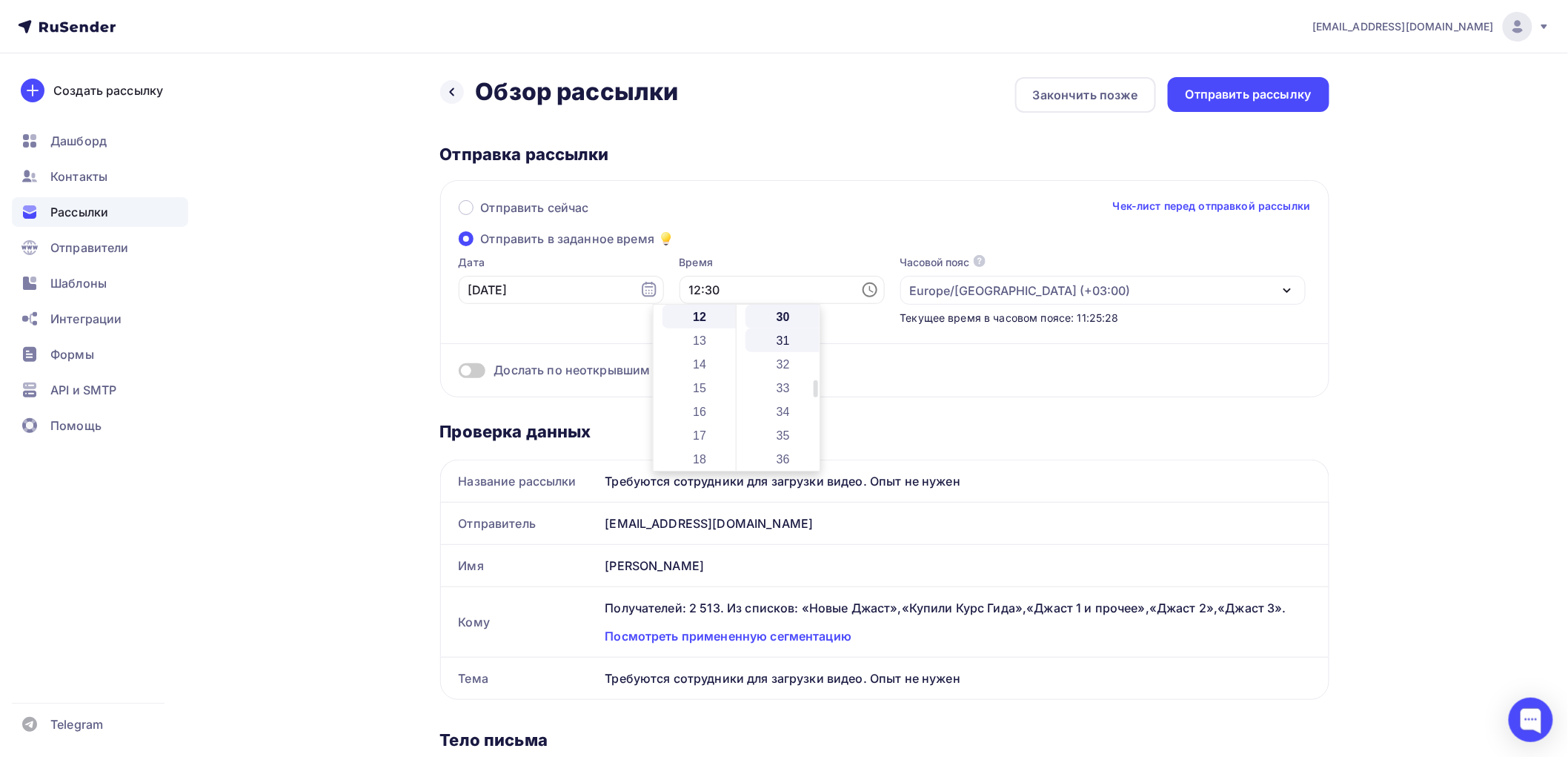
click at [786, 338] on li "31" at bounding box center [785, 340] width 78 height 23
type input "12:31"
click at [869, 364] on div "Дослать по неоткрывшим" at bounding box center [885, 370] width 853 height 17
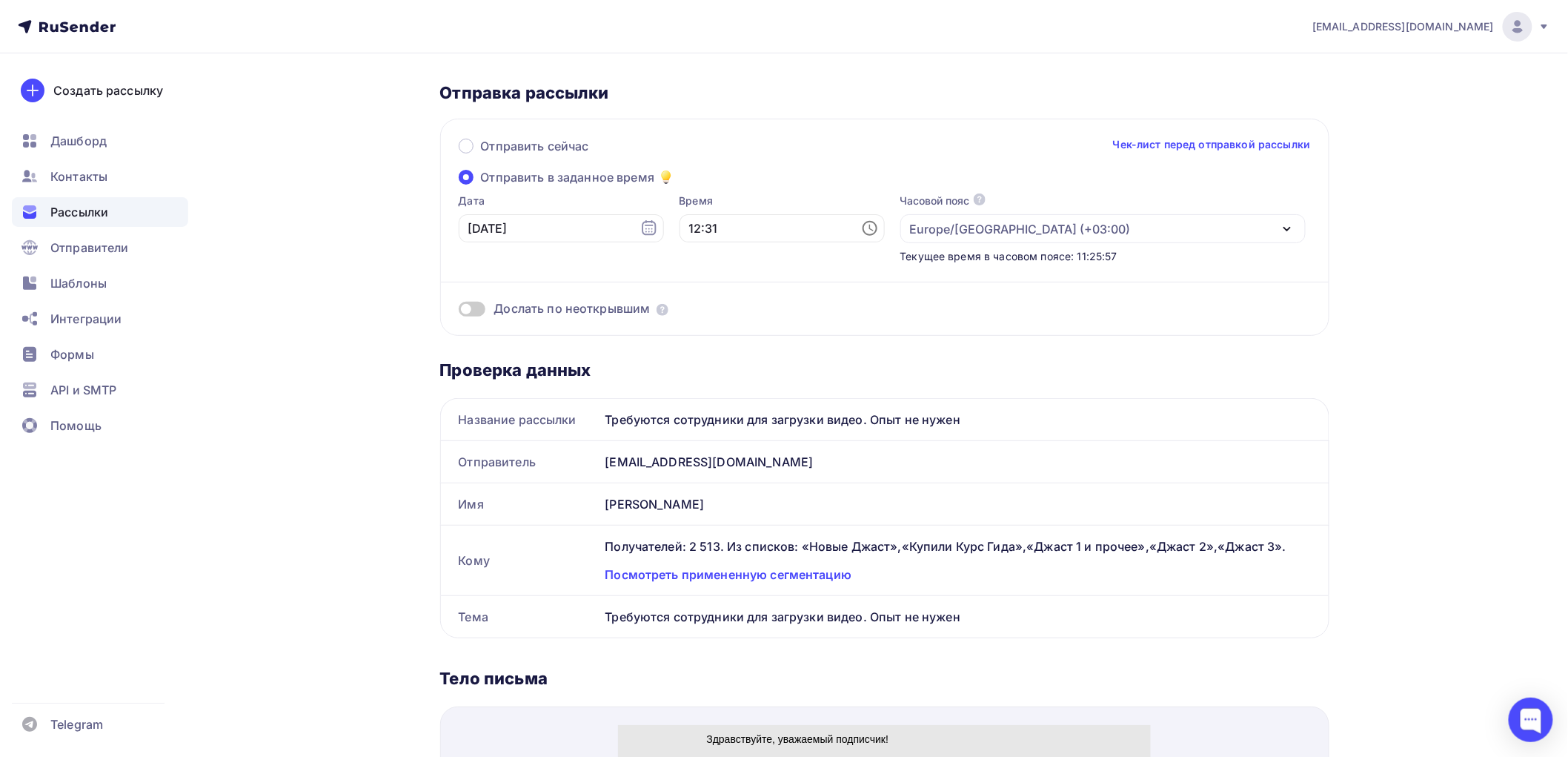
scroll to position [0, 0]
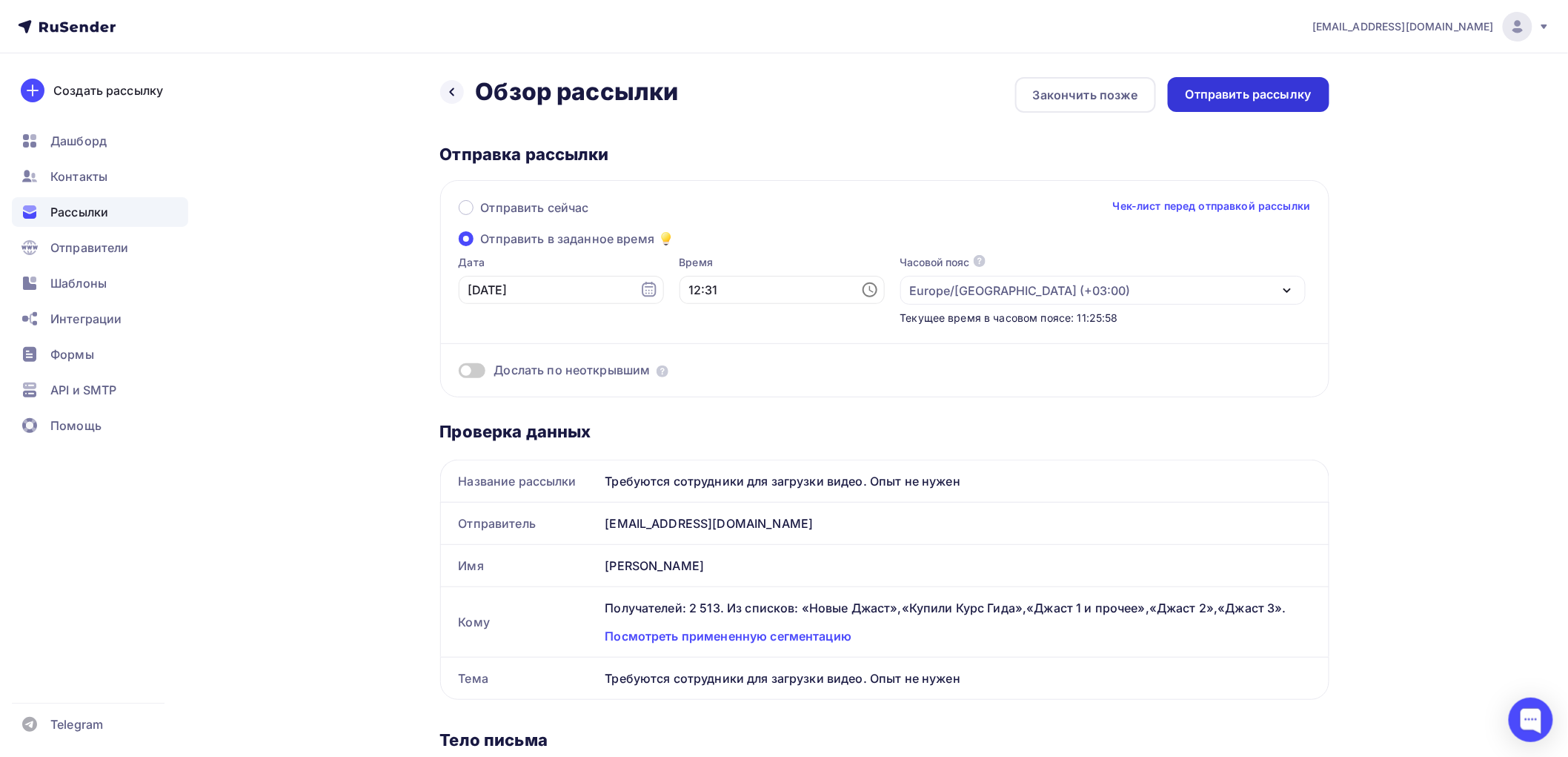
click at [1223, 83] on div "Отправить рассылку" at bounding box center [1249, 95] width 162 height 35
